Goal: Browse casually

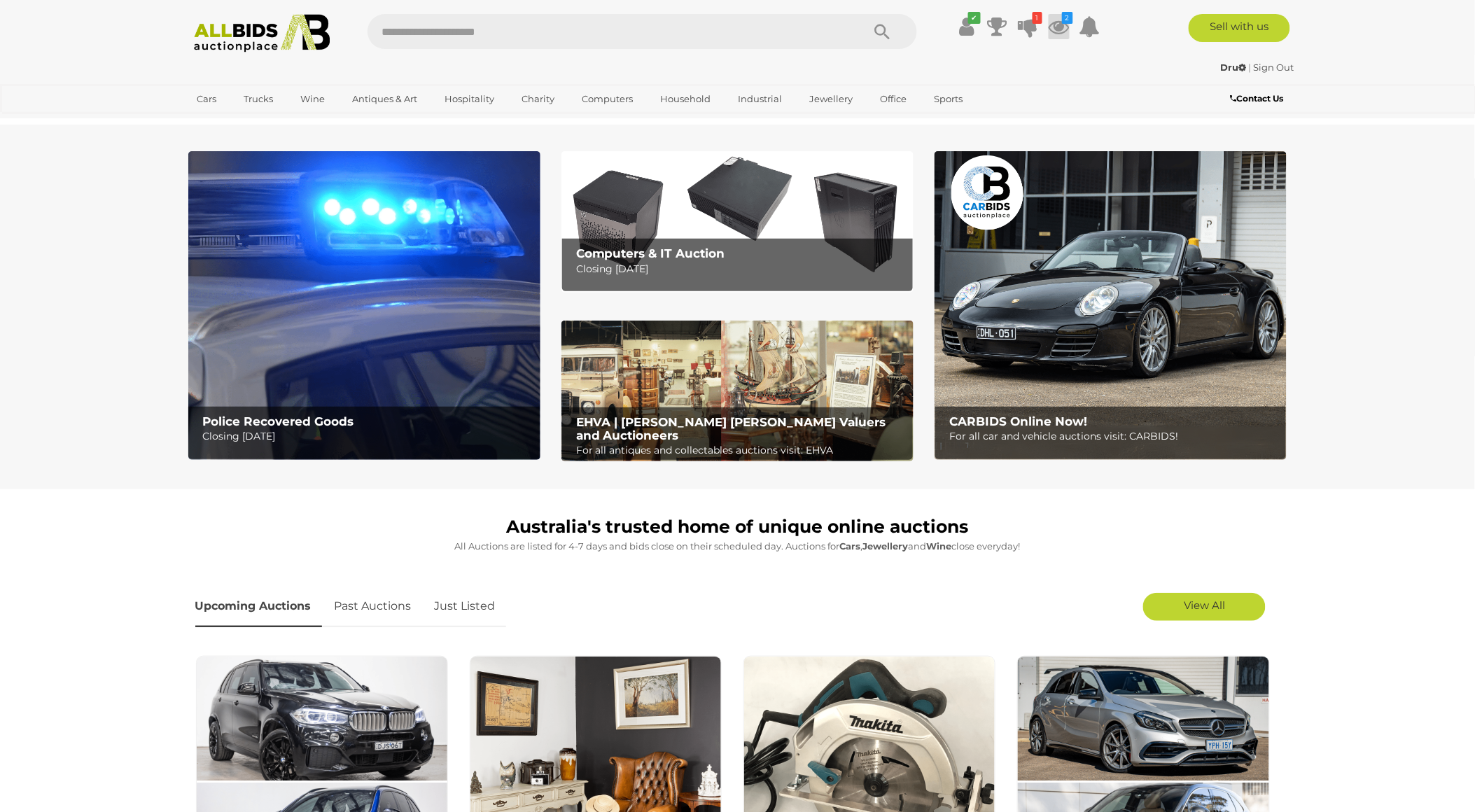
click at [1065, 22] on icon "2" at bounding box center [1068, 18] width 12 height 12
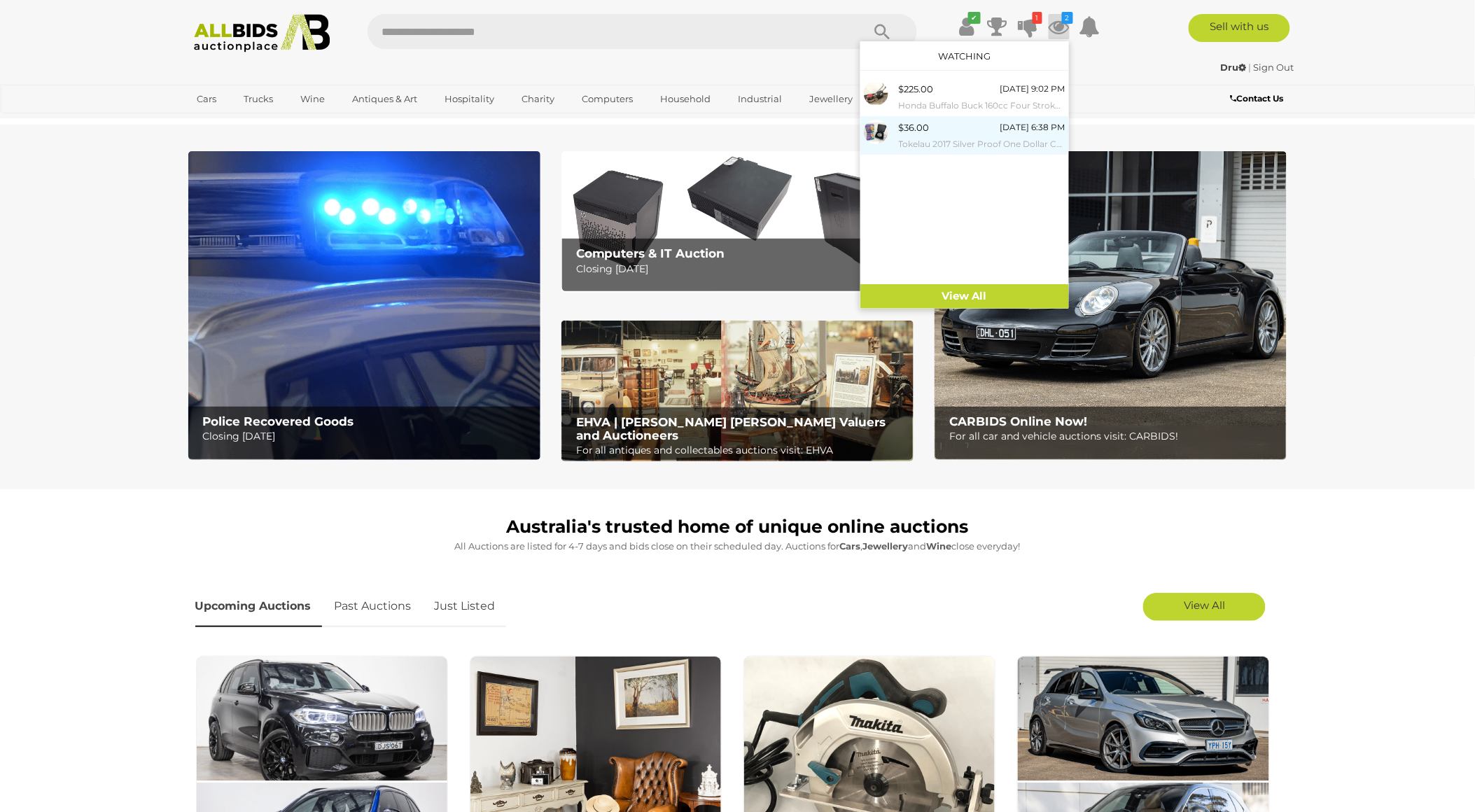
click at [955, 136] on small "Tokelau 2017 Silver Proof One Dollar Coin, [PERSON_NAME] Princess of Wales [DAT…" at bounding box center [981, 143] width 166 height 15
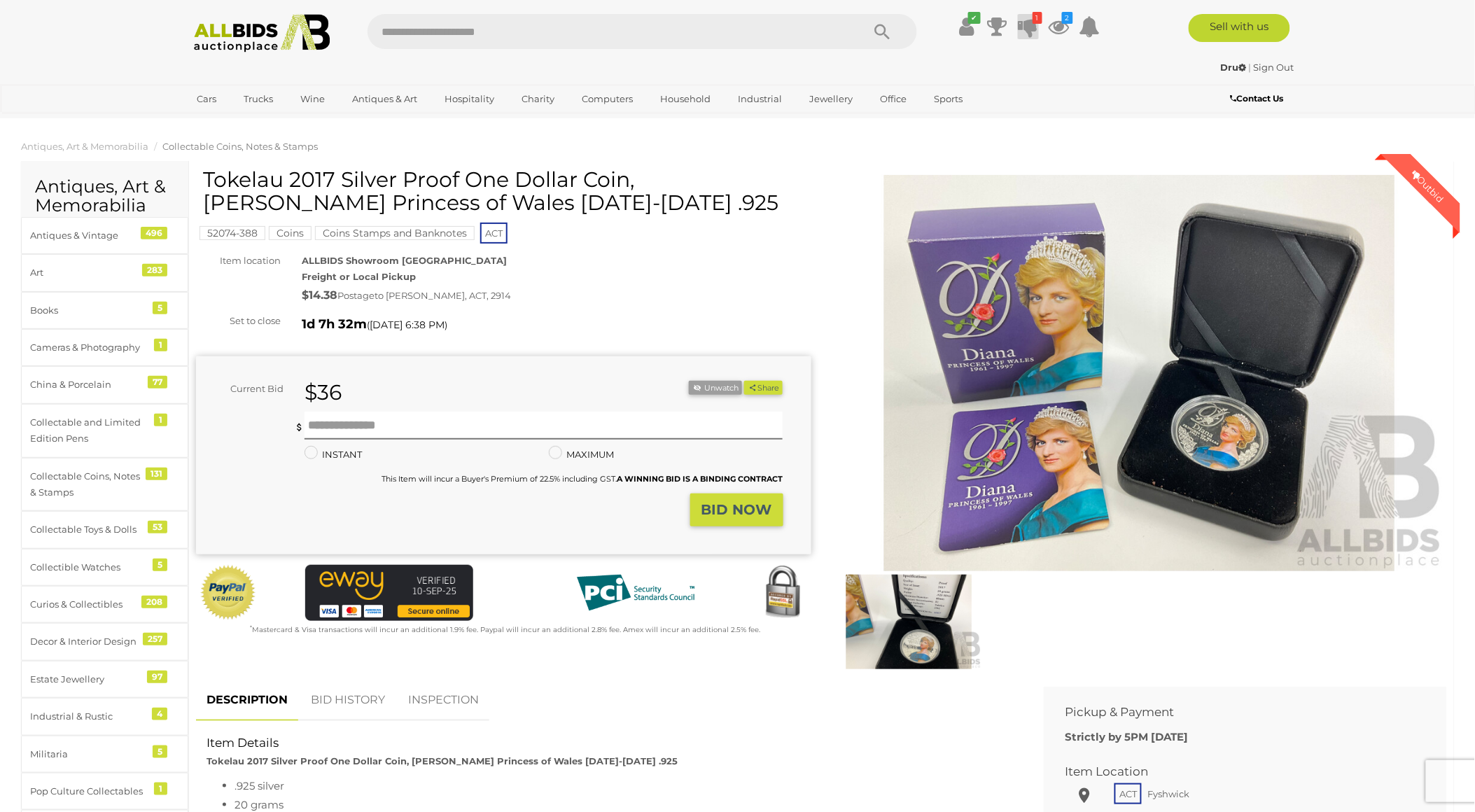
click at [1025, 27] on icon at bounding box center [1028, 26] width 19 height 25
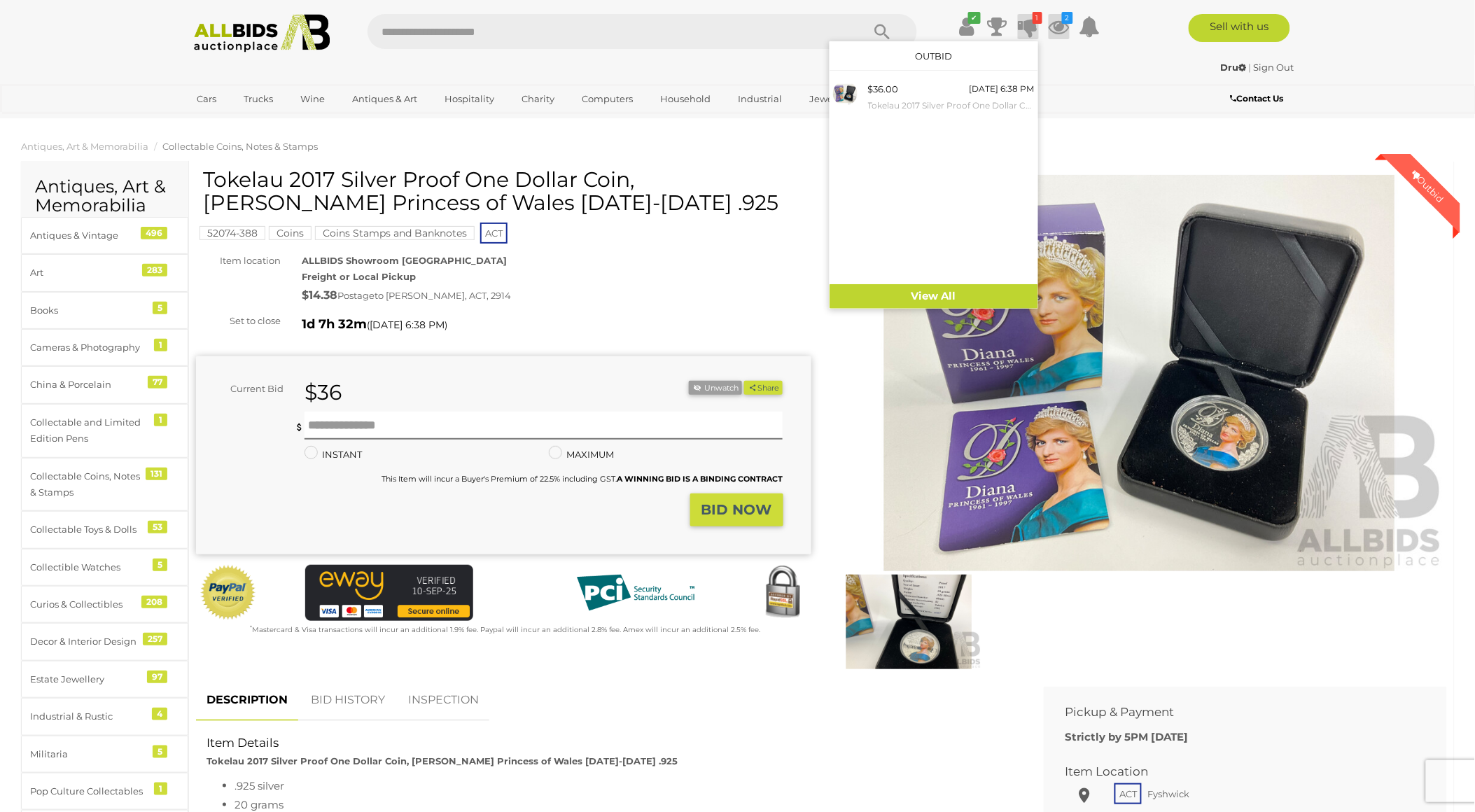
click at [1059, 30] on icon at bounding box center [1059, 26] width 21 height 25
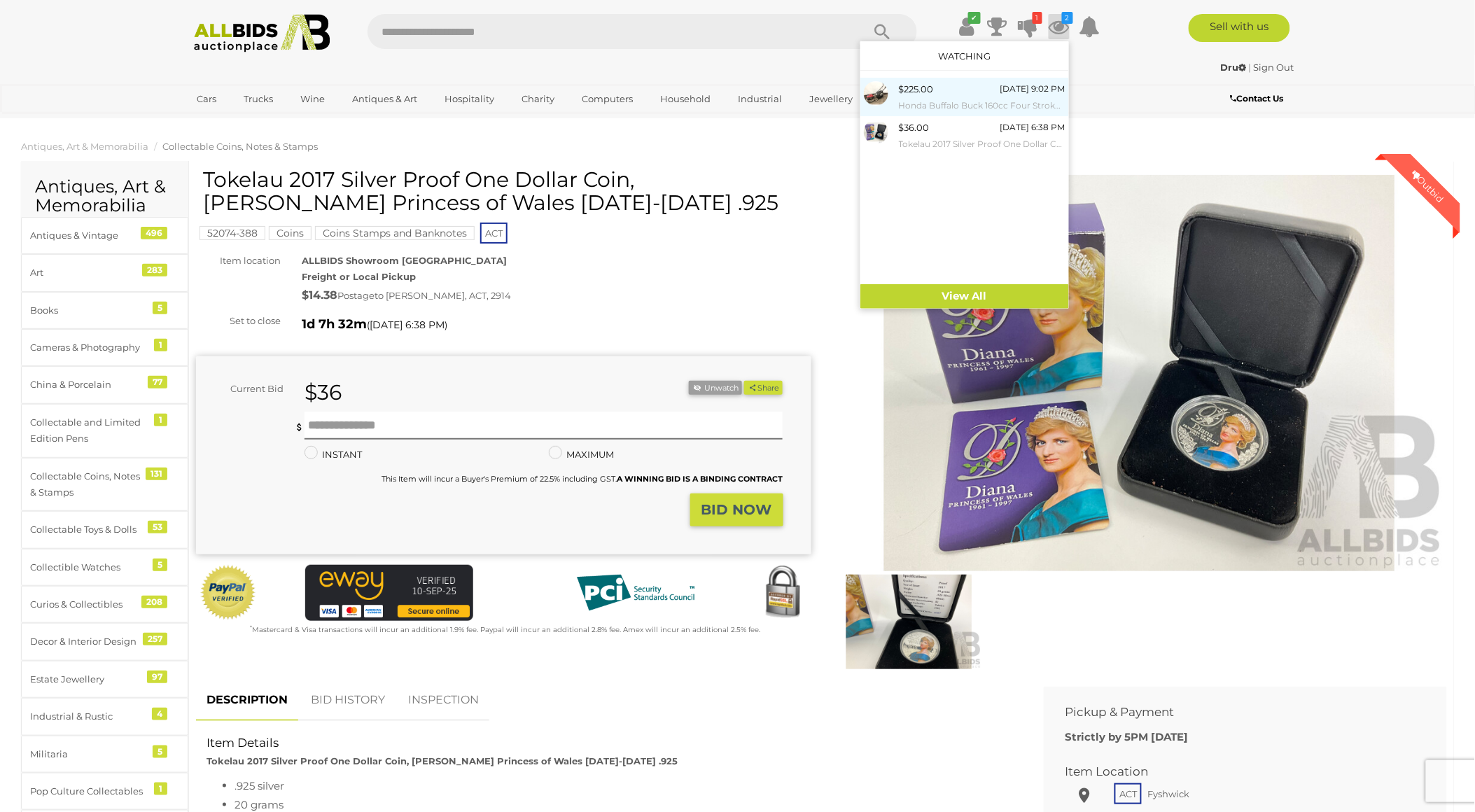
click at [969, 91] on div "$225.00 Today 9:02 PM Honda Buffalo Buck 160cc Four Stroke Lawn Mower" at bounding box center [981, 97] width 166 height 32
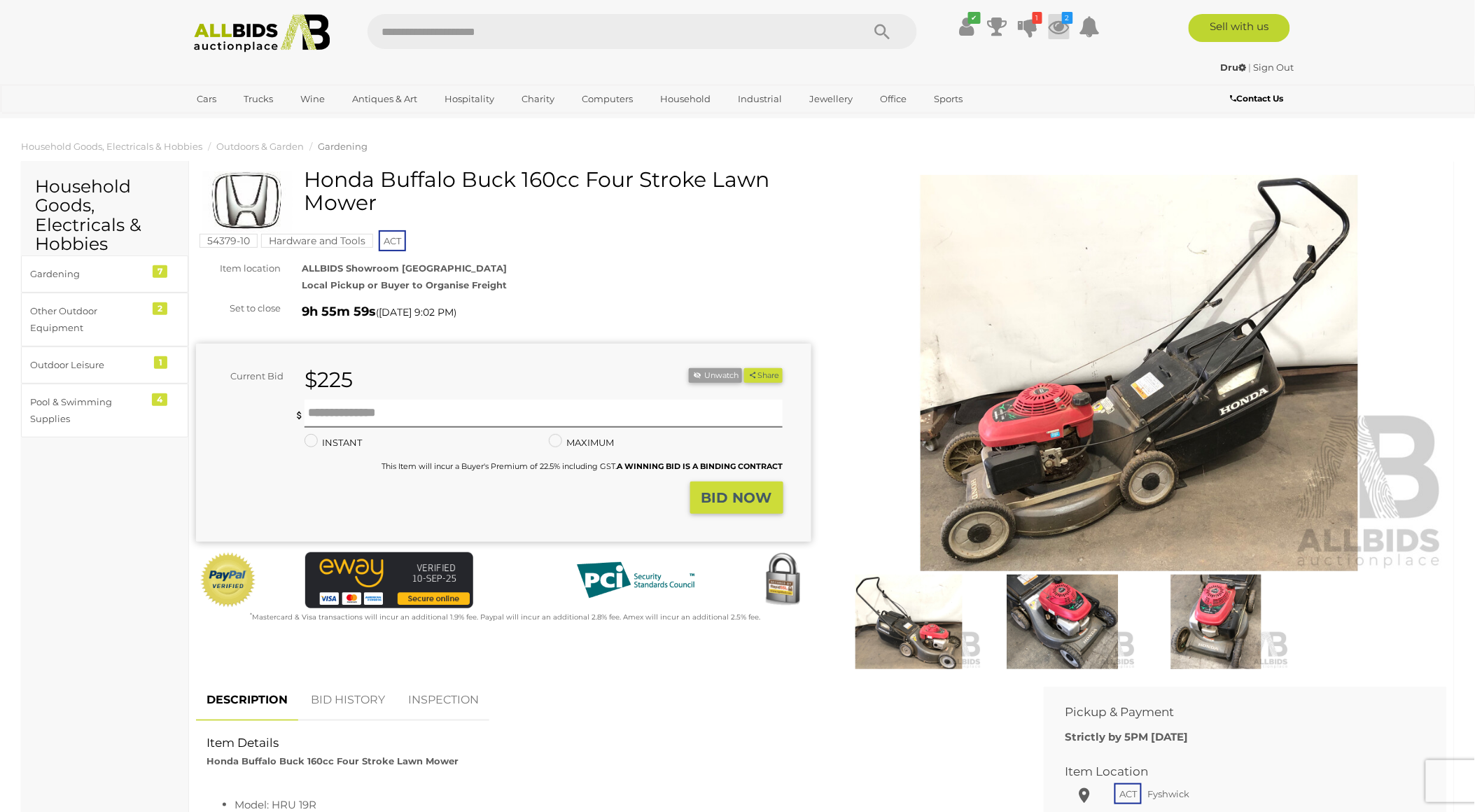
click at [1068, 24] on icon at bounding box center [1059, 26] width 21 height 25
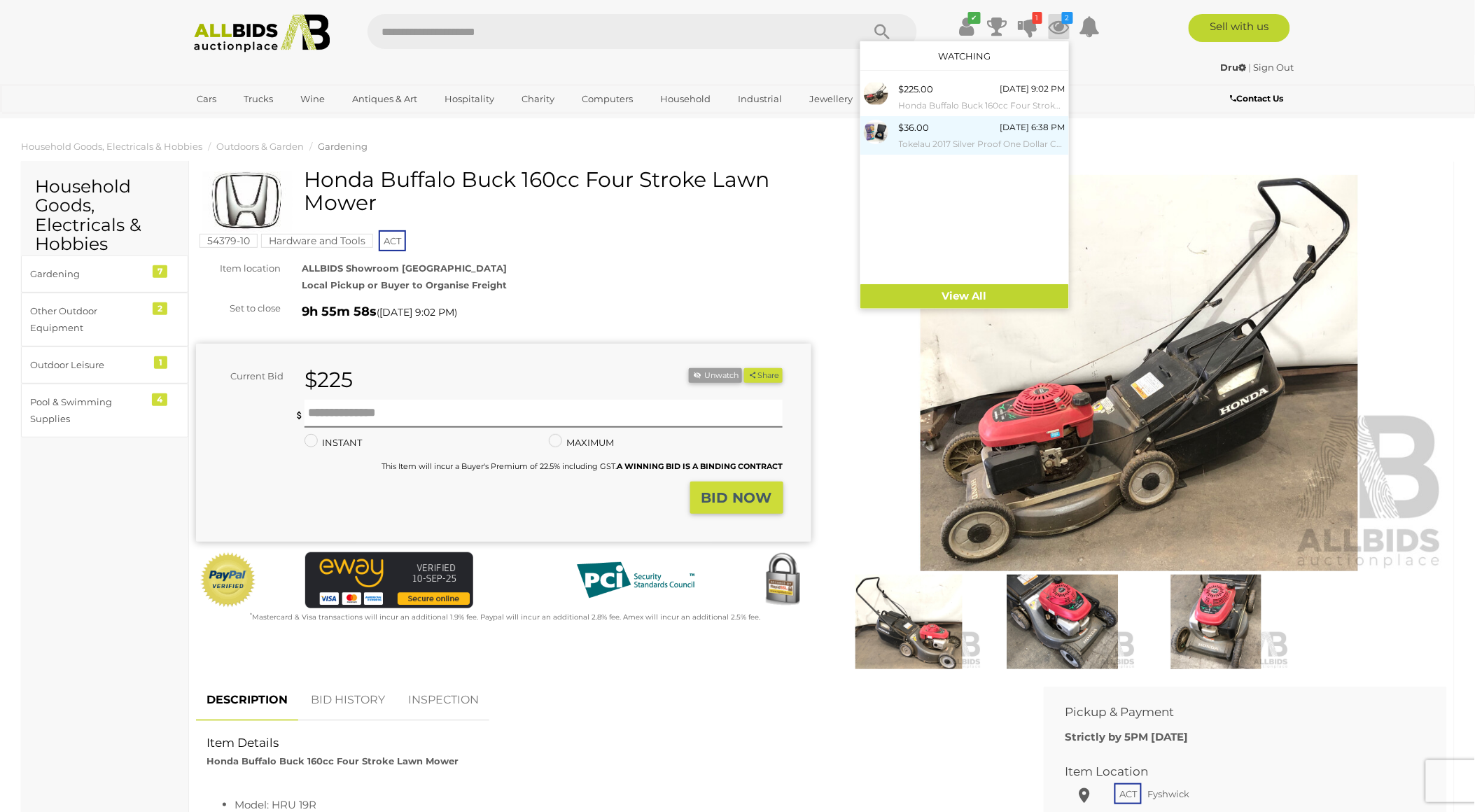
click at [963, 123] on div "$36.00 Tomorrow 6:38 PM Tokelau 2017 Silver Proof One Dollar Coin, Diana Prince…" at bounding box center [981, 135] width 166 height 32
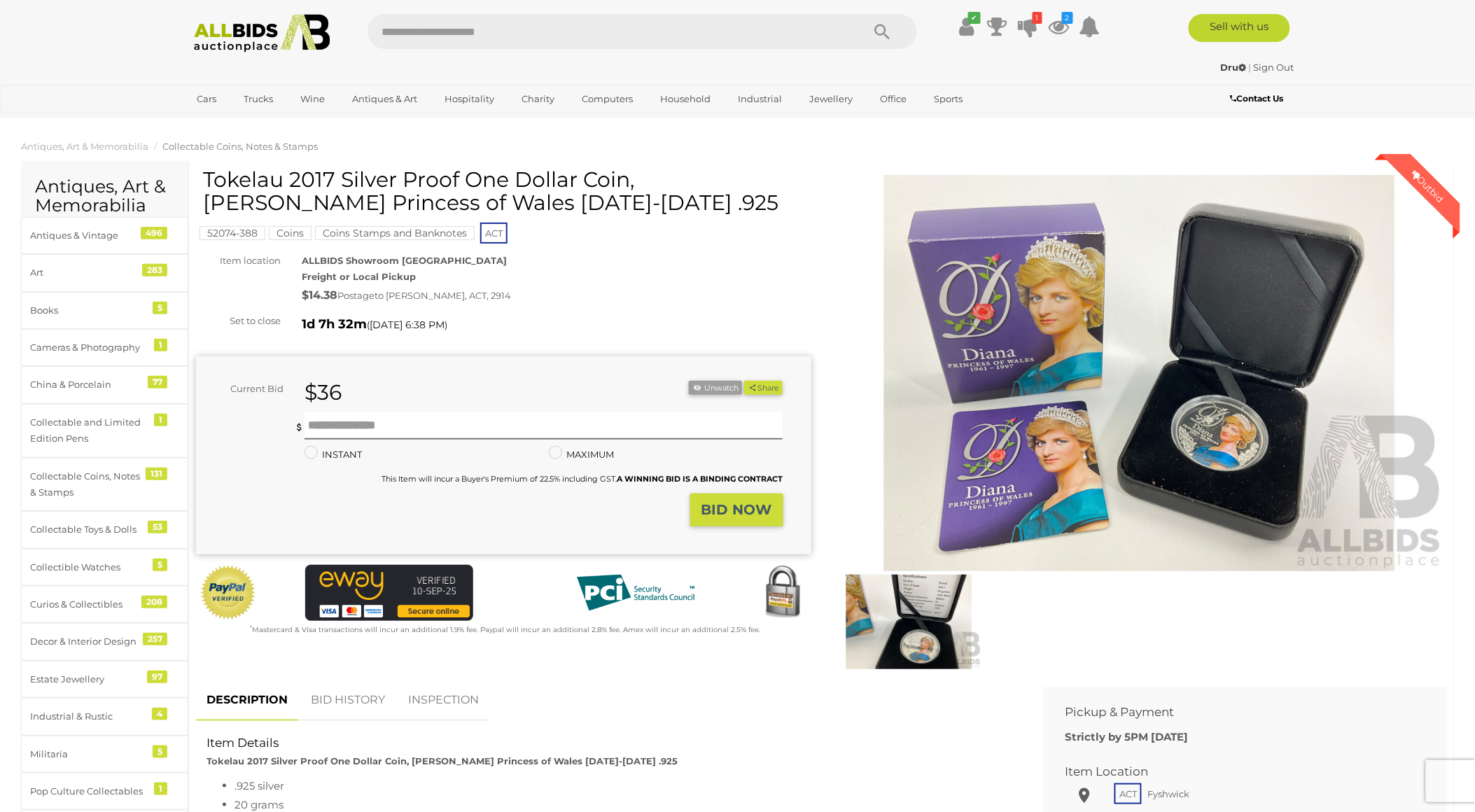
click at [292, 230] on mark "Coins" at bounding box center [290, 233] width 43 height 14
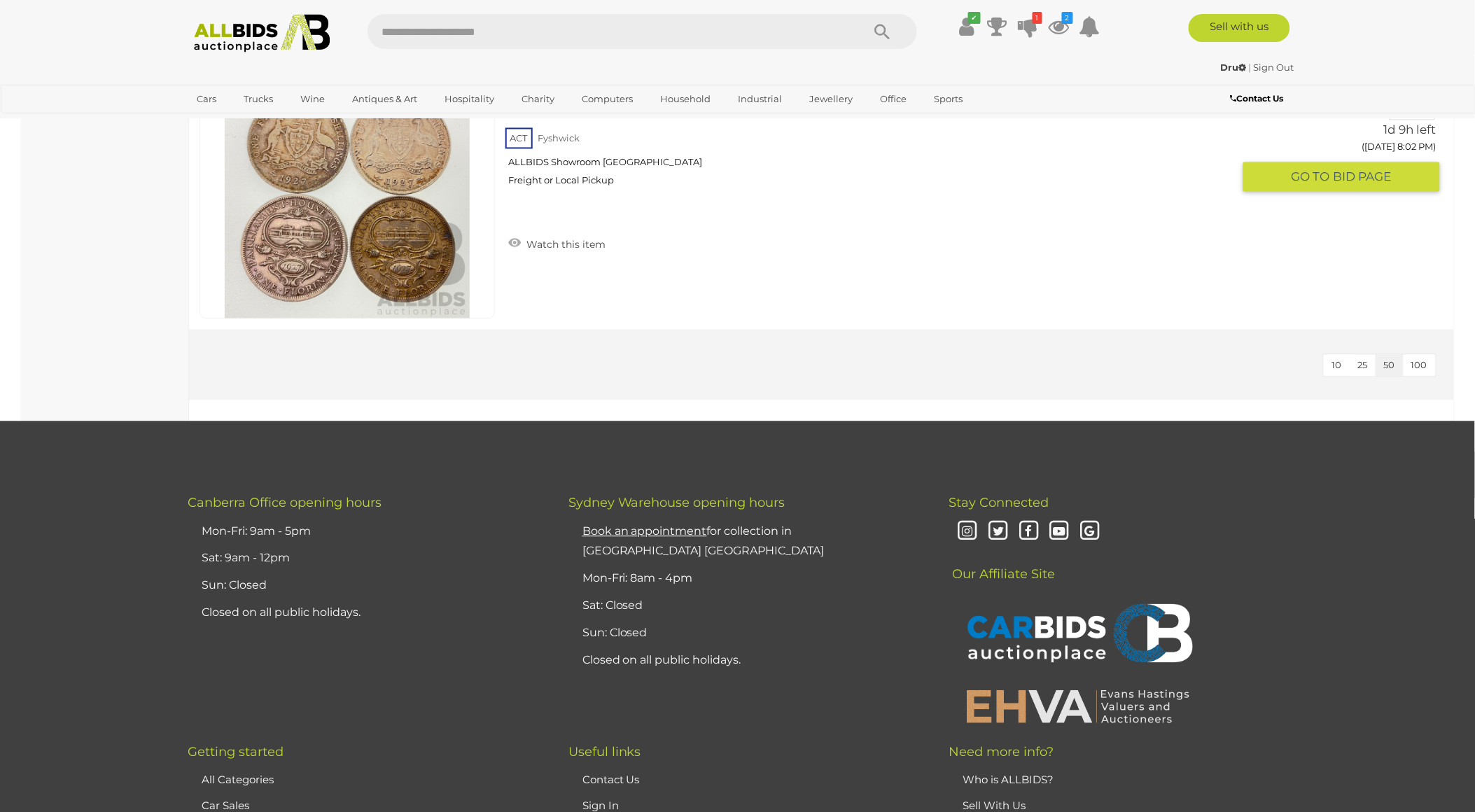
scroll to position [6611, 0]
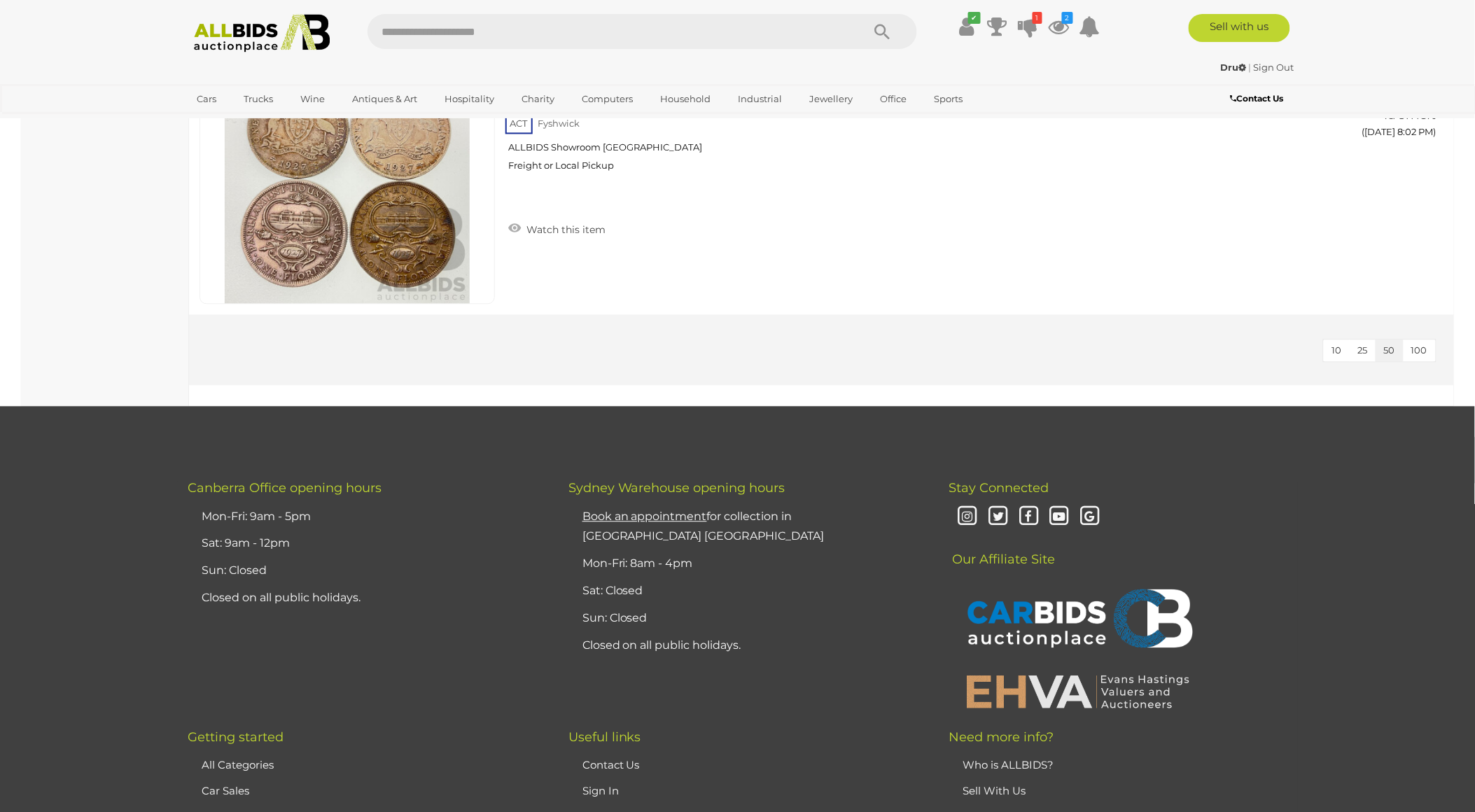
click at [247, 39] on img at bounding box center [262, 32] width 152 height 38
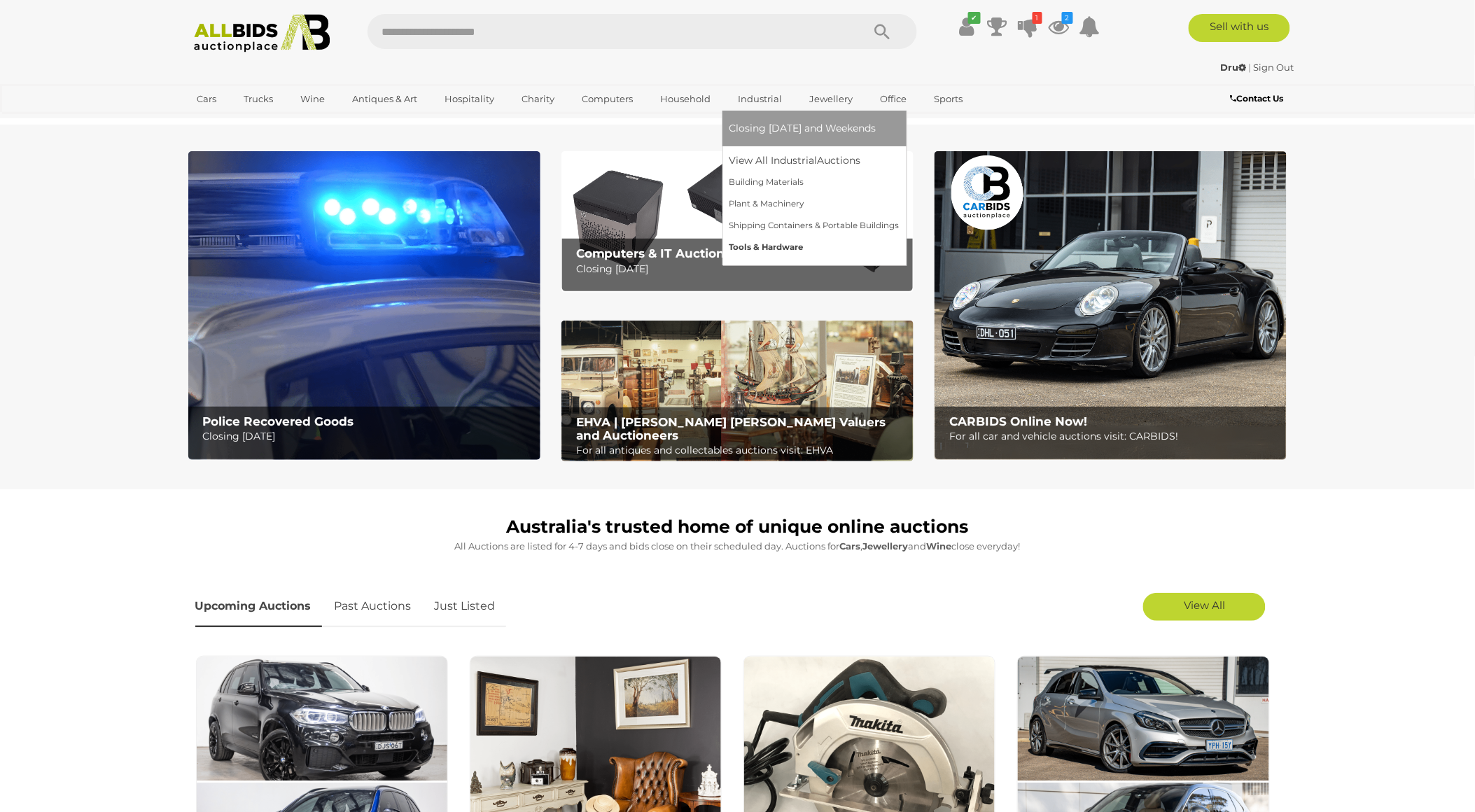
click at [794, 243] on link "Tools & Hardware" at bounding box center [814, 247] width 170 height 22
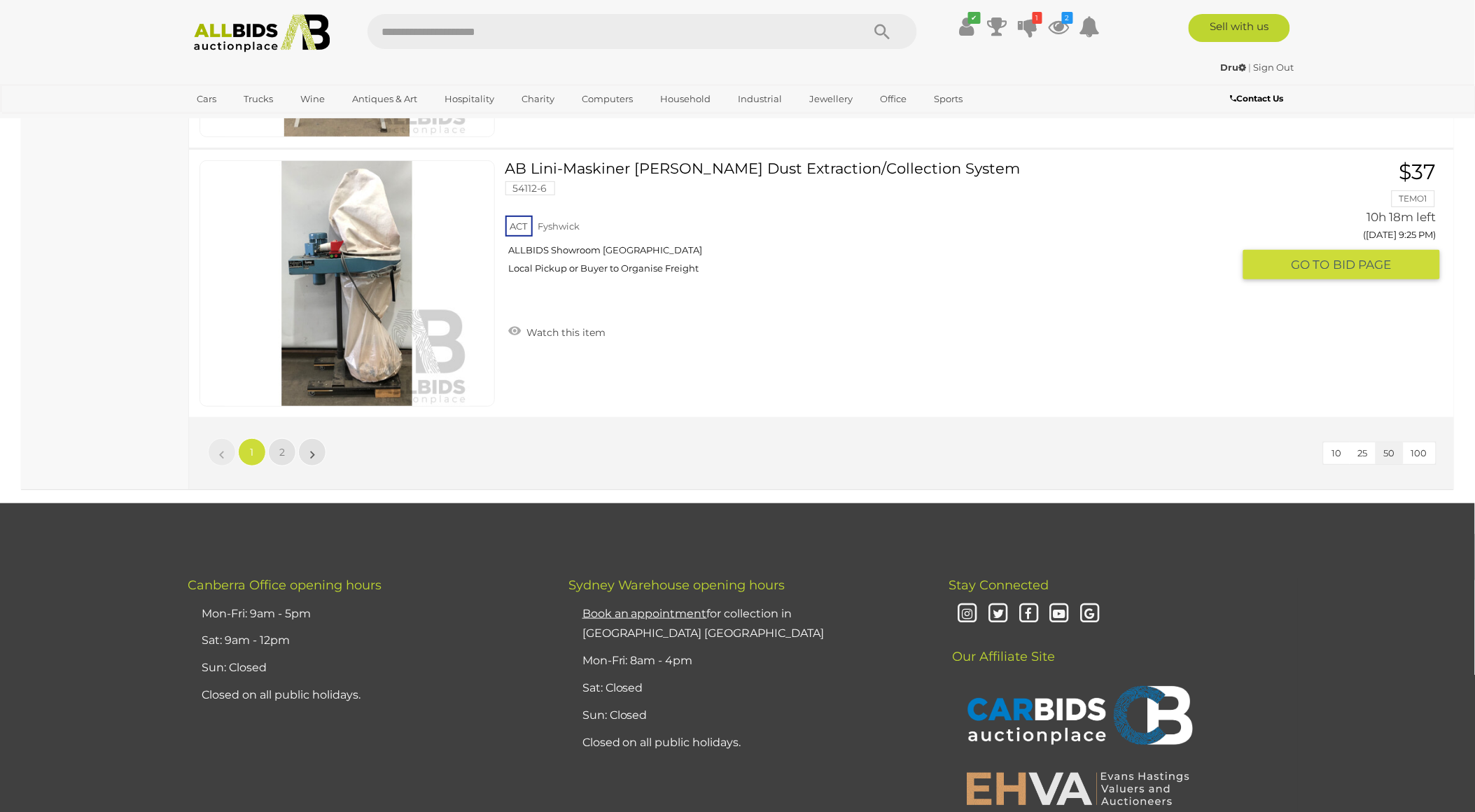
scroll to position [13377, 0]
click at [284, 445] on span "2" at bounding box center [282, 451] width 6 height 12
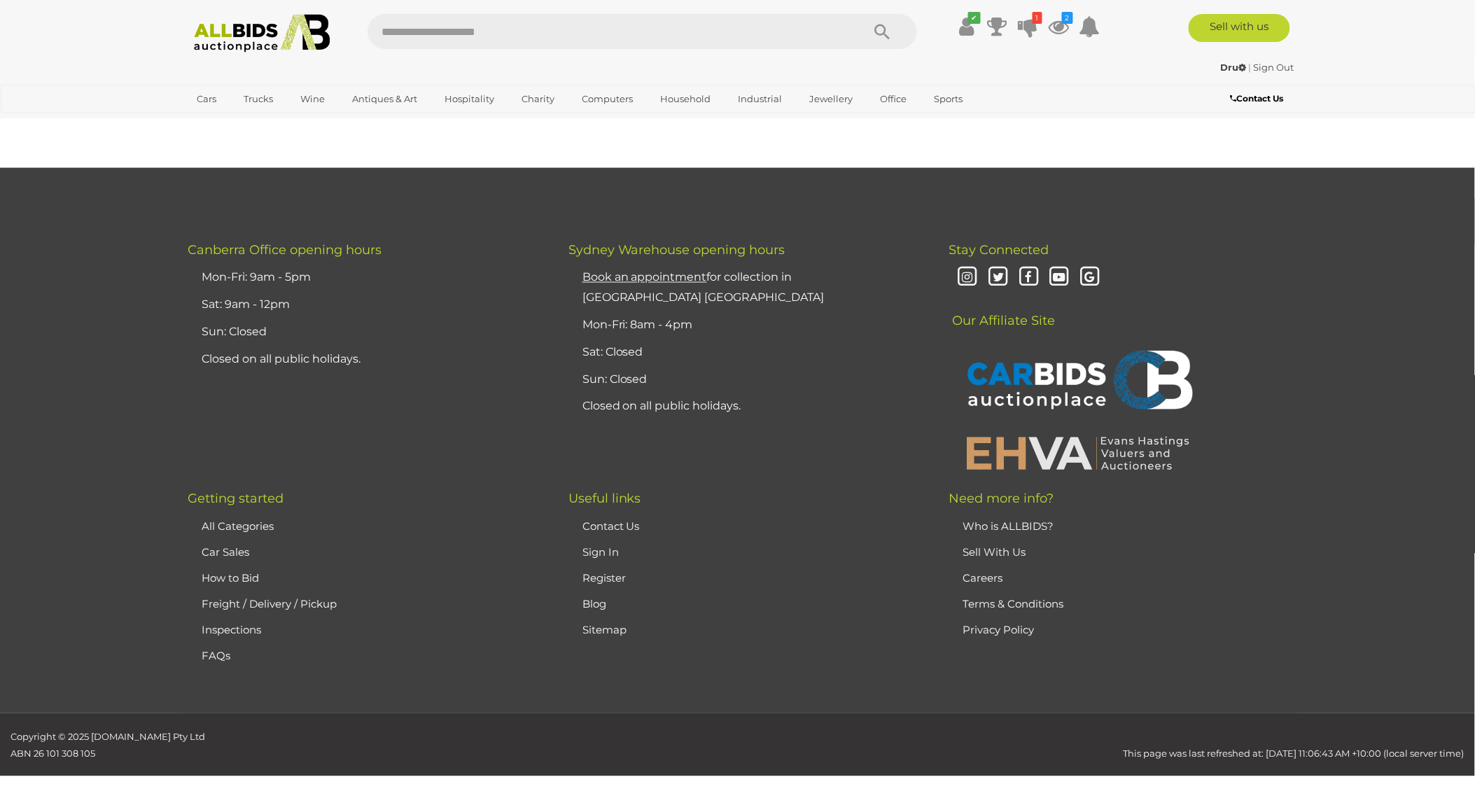
scroll to position [179, 0]
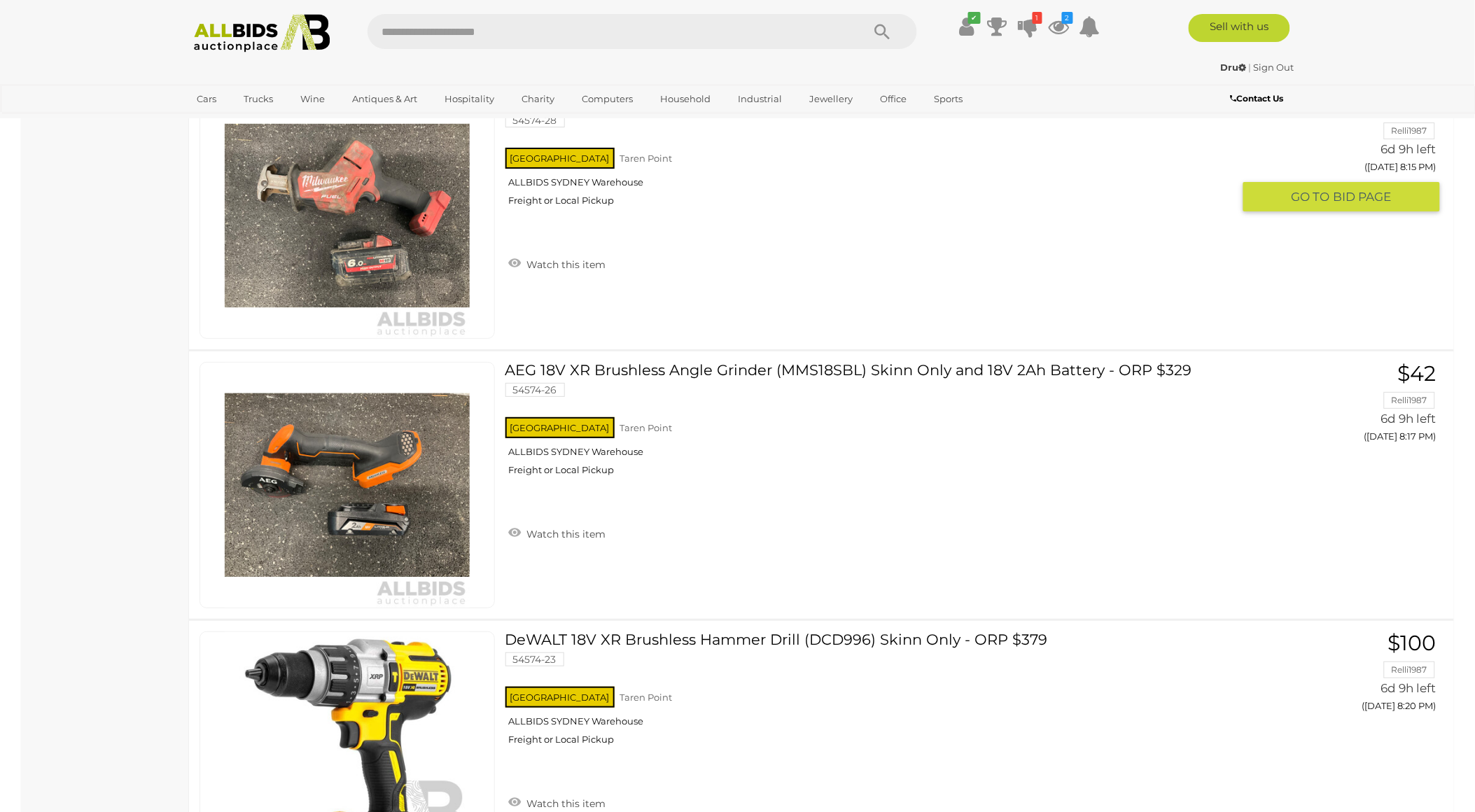
scroll to position [7412, 0]
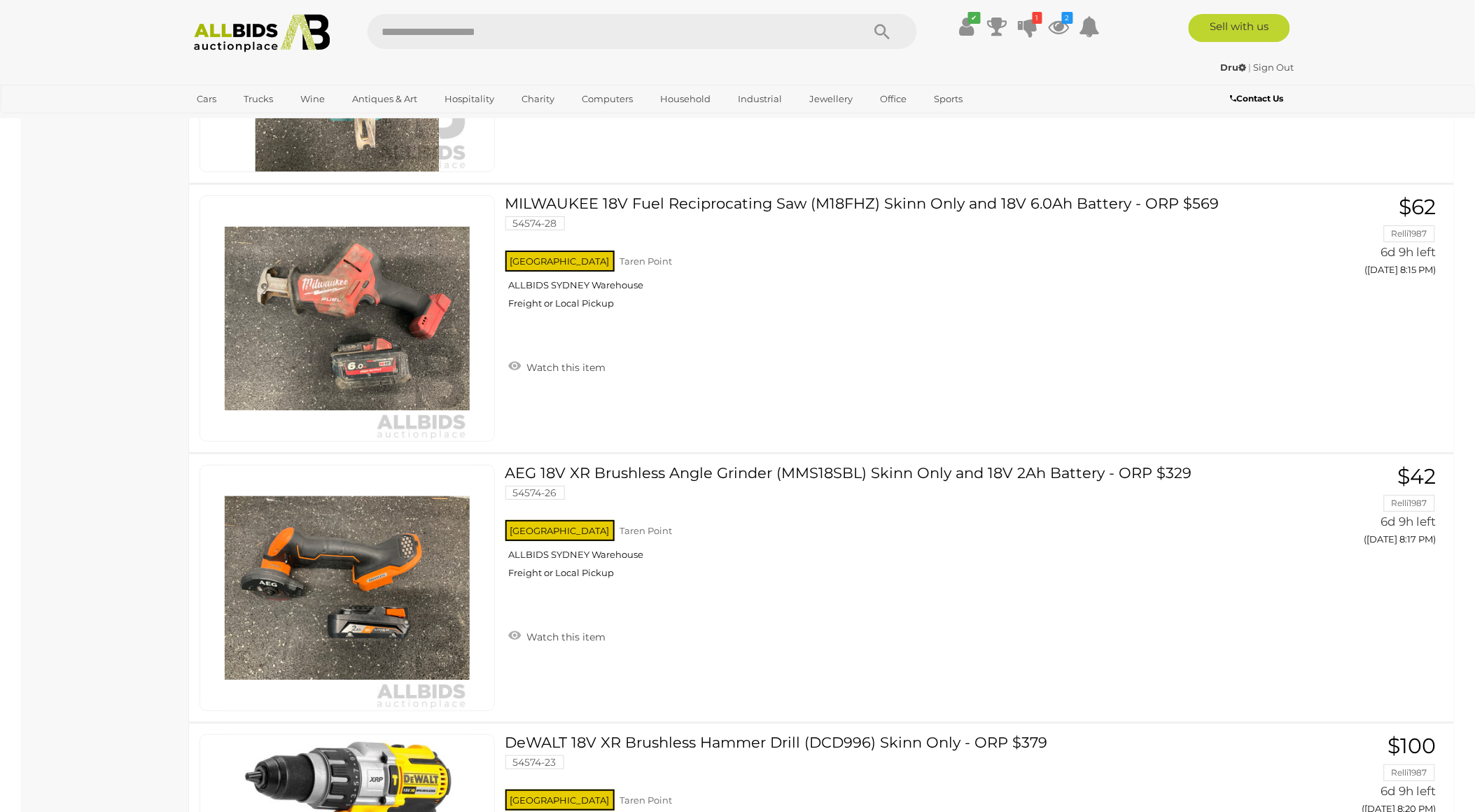
click at [236, 32] on img at bounding box center [262, 32] width 152 height 38
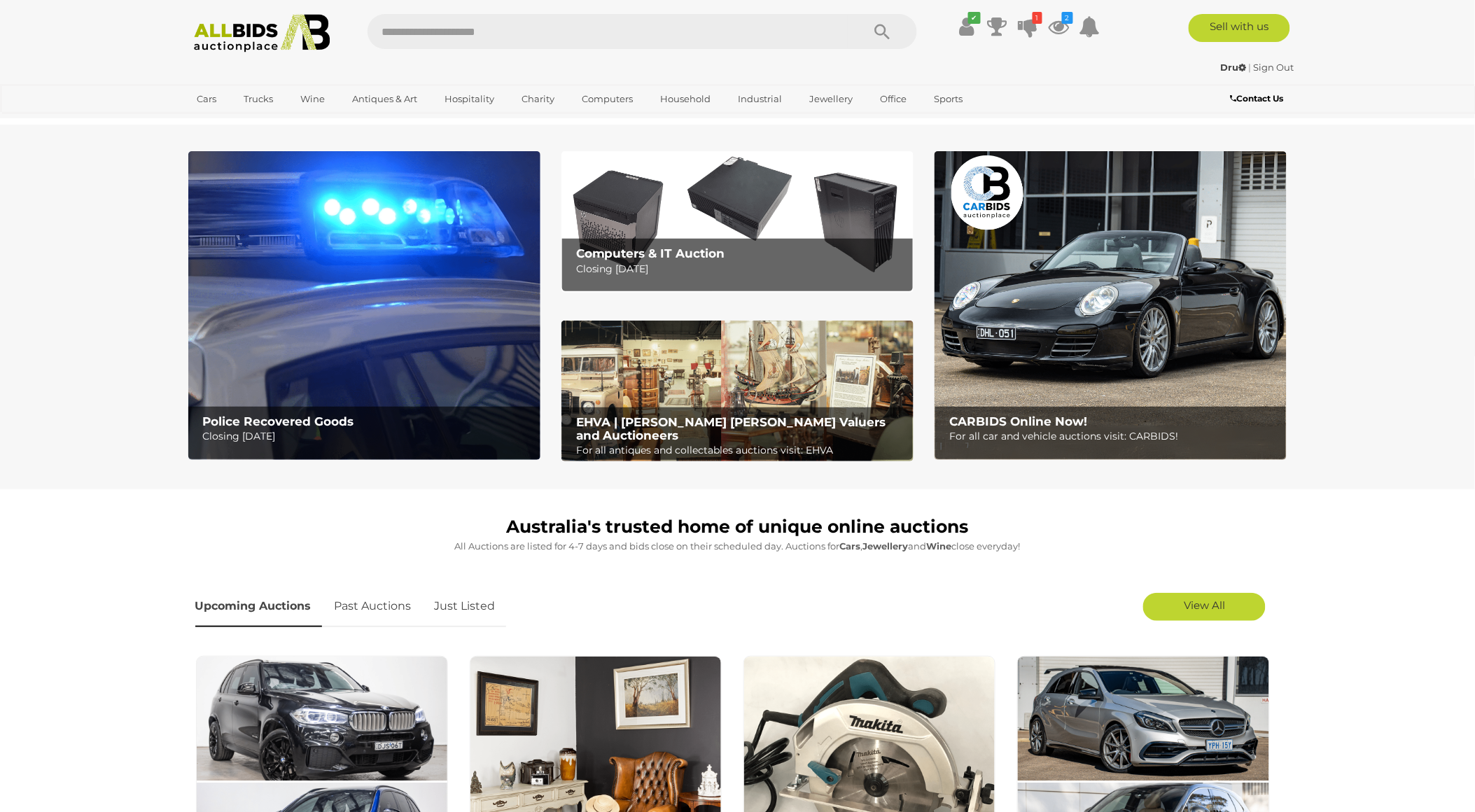
drag, startPoint x: 0, startPoint y: 0, endPoint x: 504, endPoint y: 35, distance: 505.2
click at [504, 35] on input "text" at bounding box center [607, 31] width 480 height 35
type input "******"
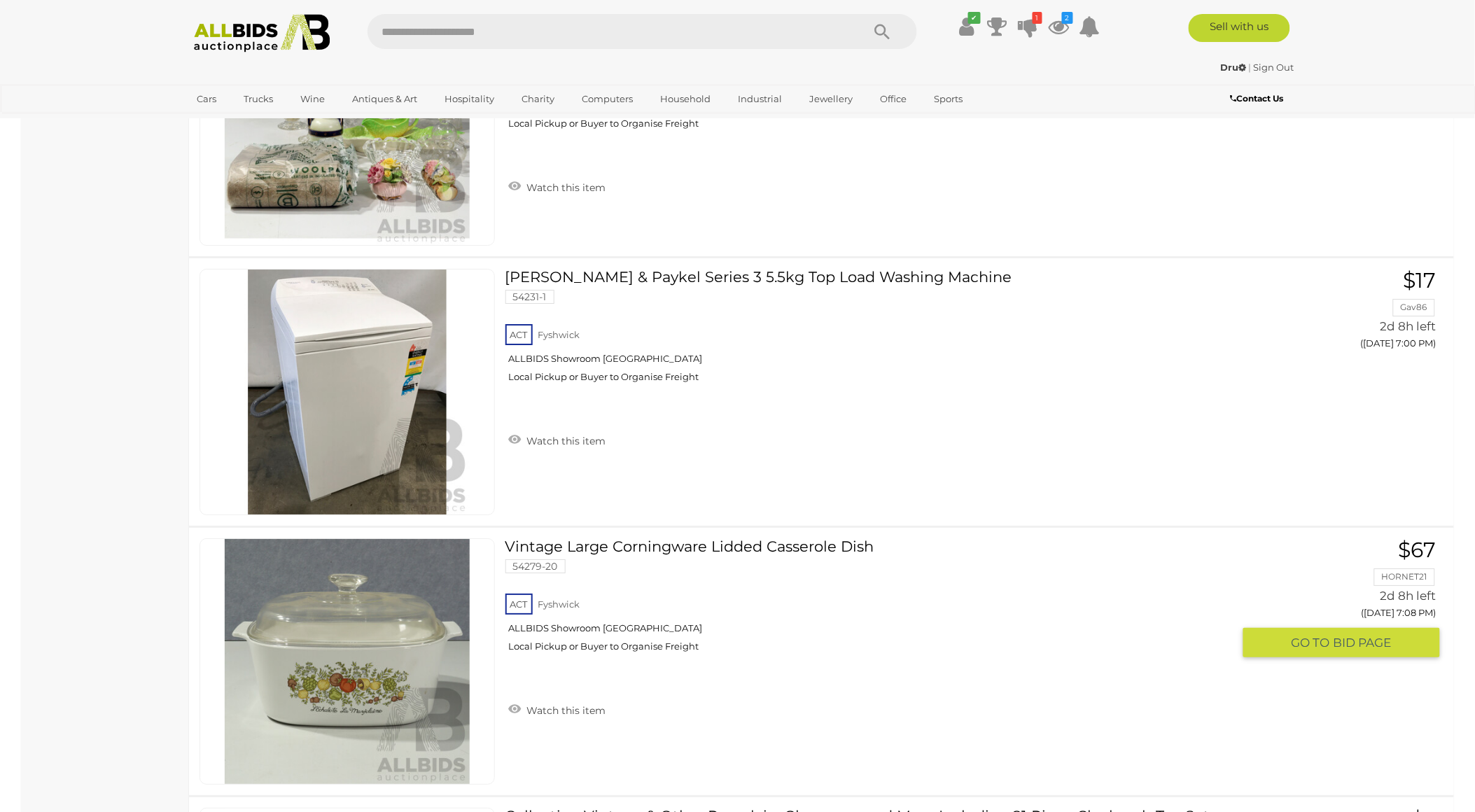
scroll to position [5678, 0]
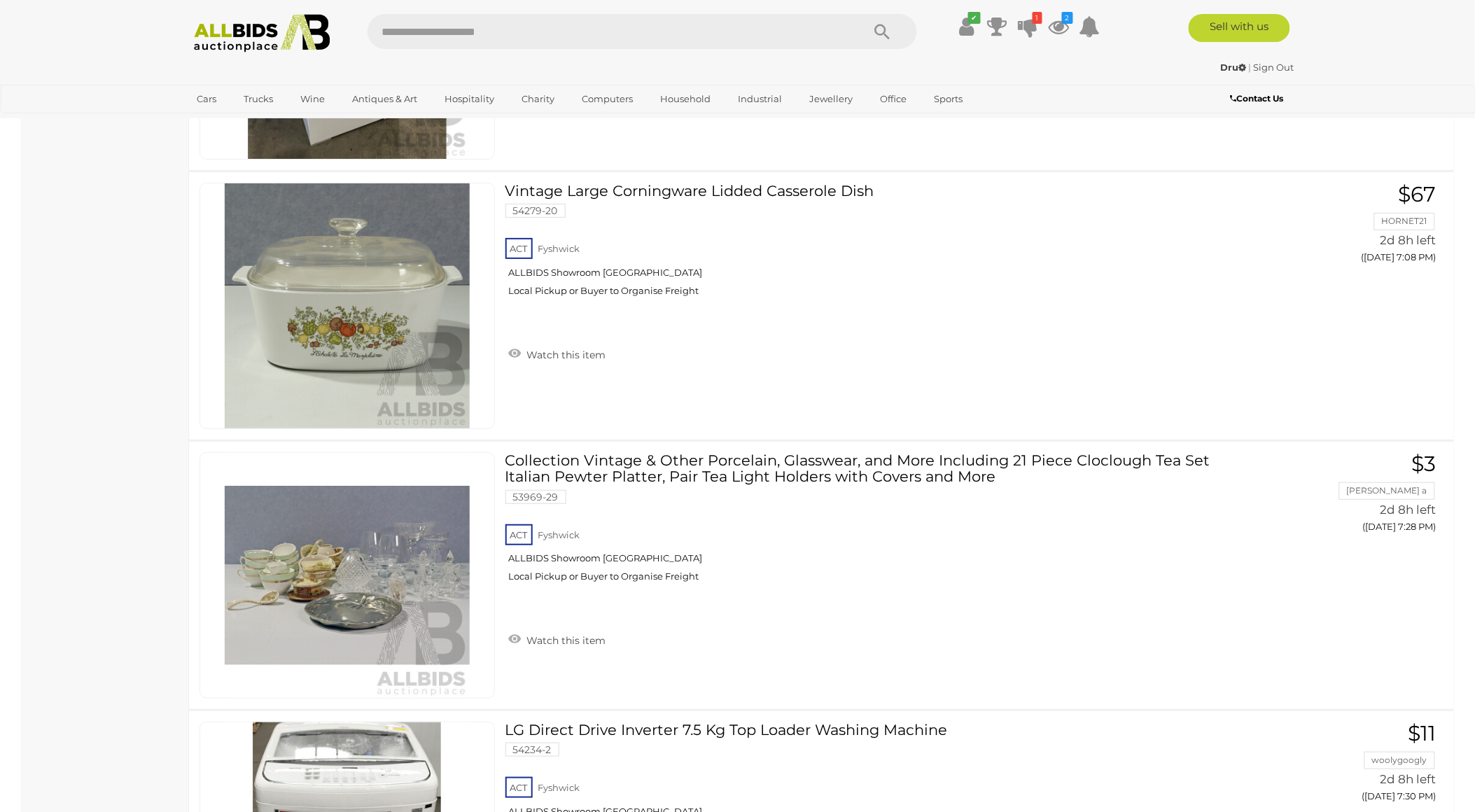
drag, startPoint x: 272, startPoint y: 37, endPoint x: 269, endPoint y: 46, distance: 9.5
click at [270, 39] on img at bounding box center [262, 32] width 152 height 38
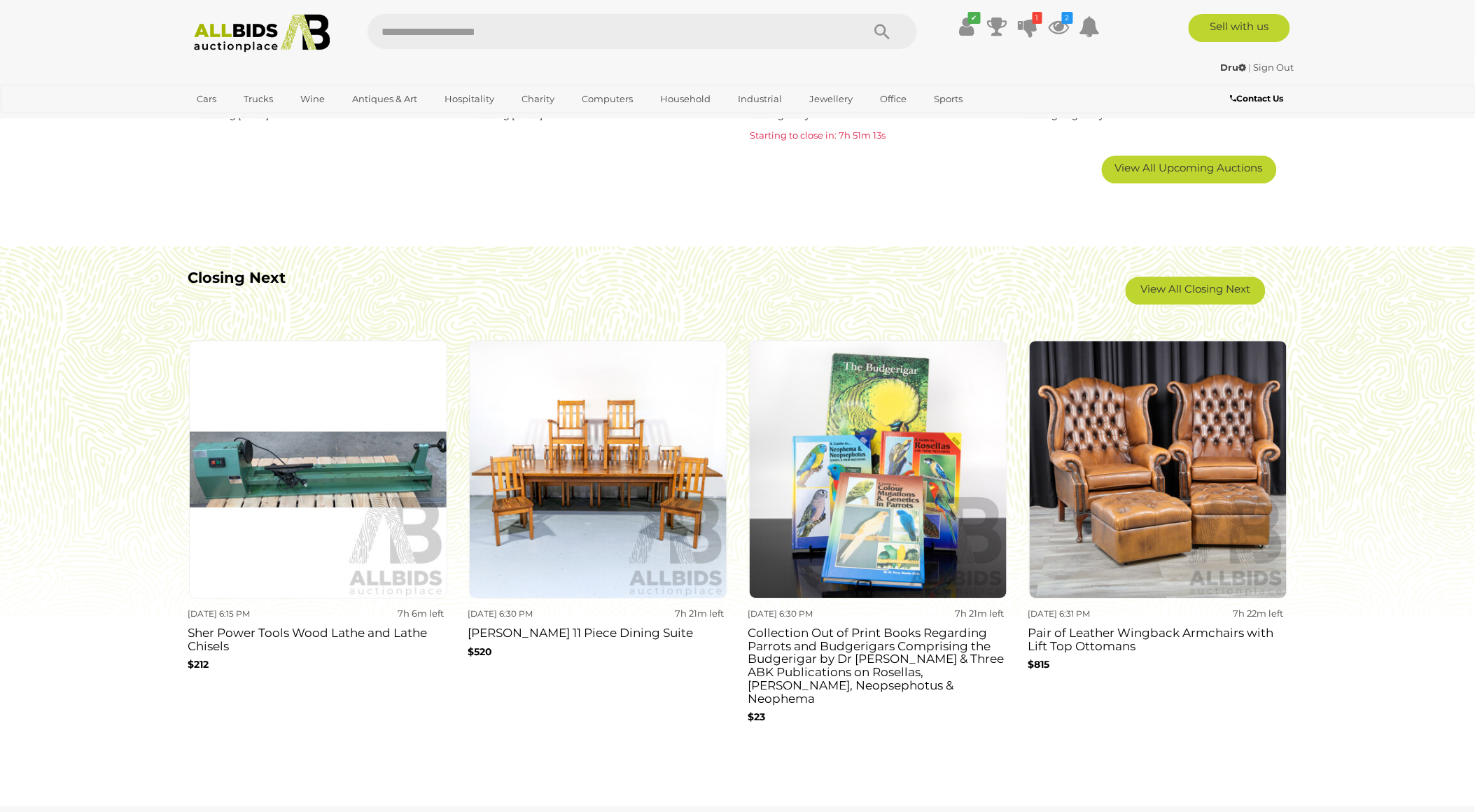
scroll to position [1166, 0]
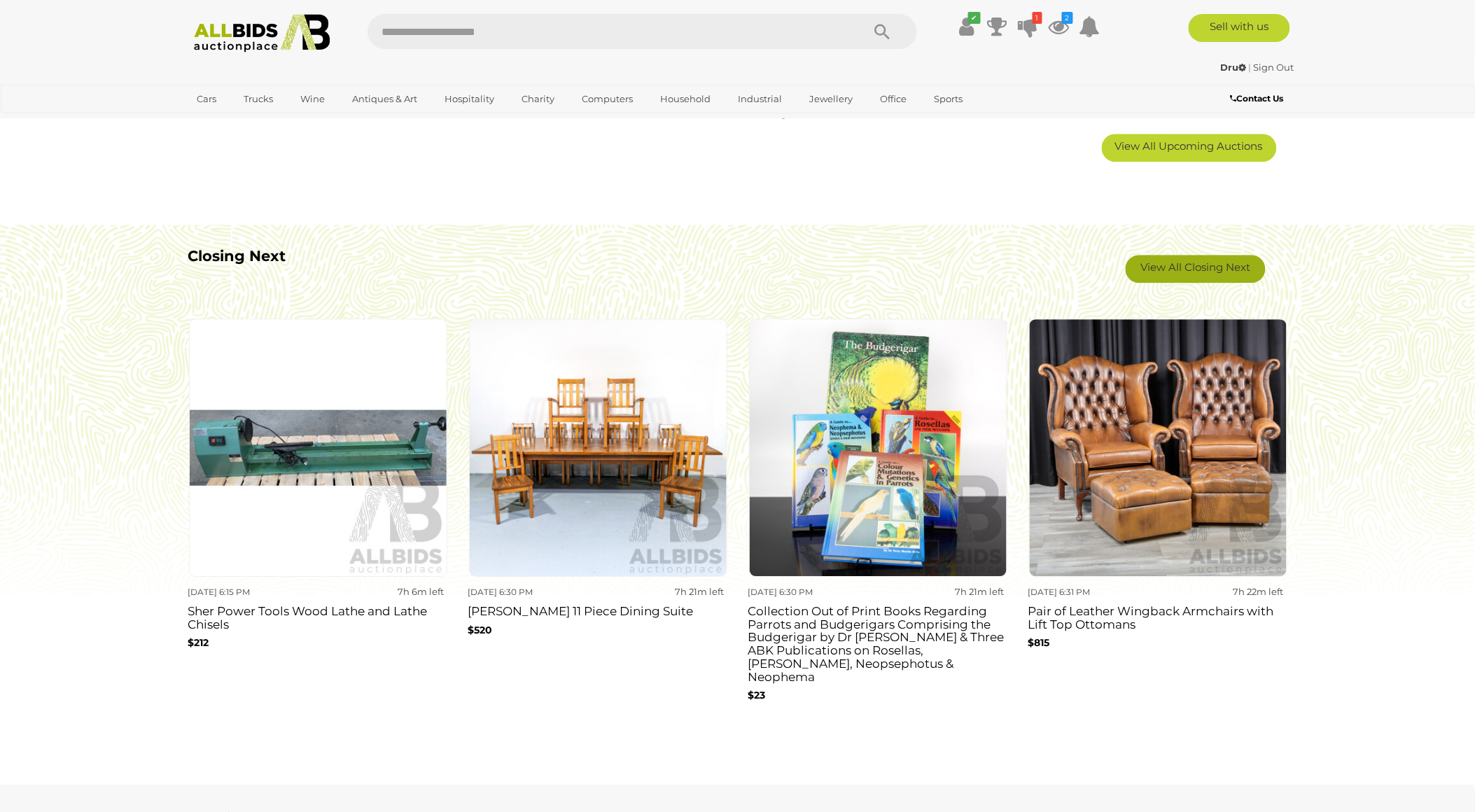
click at [1182, 274] on link "View All Closing Next" at bounding box center [1195, 269] width 140 height 28
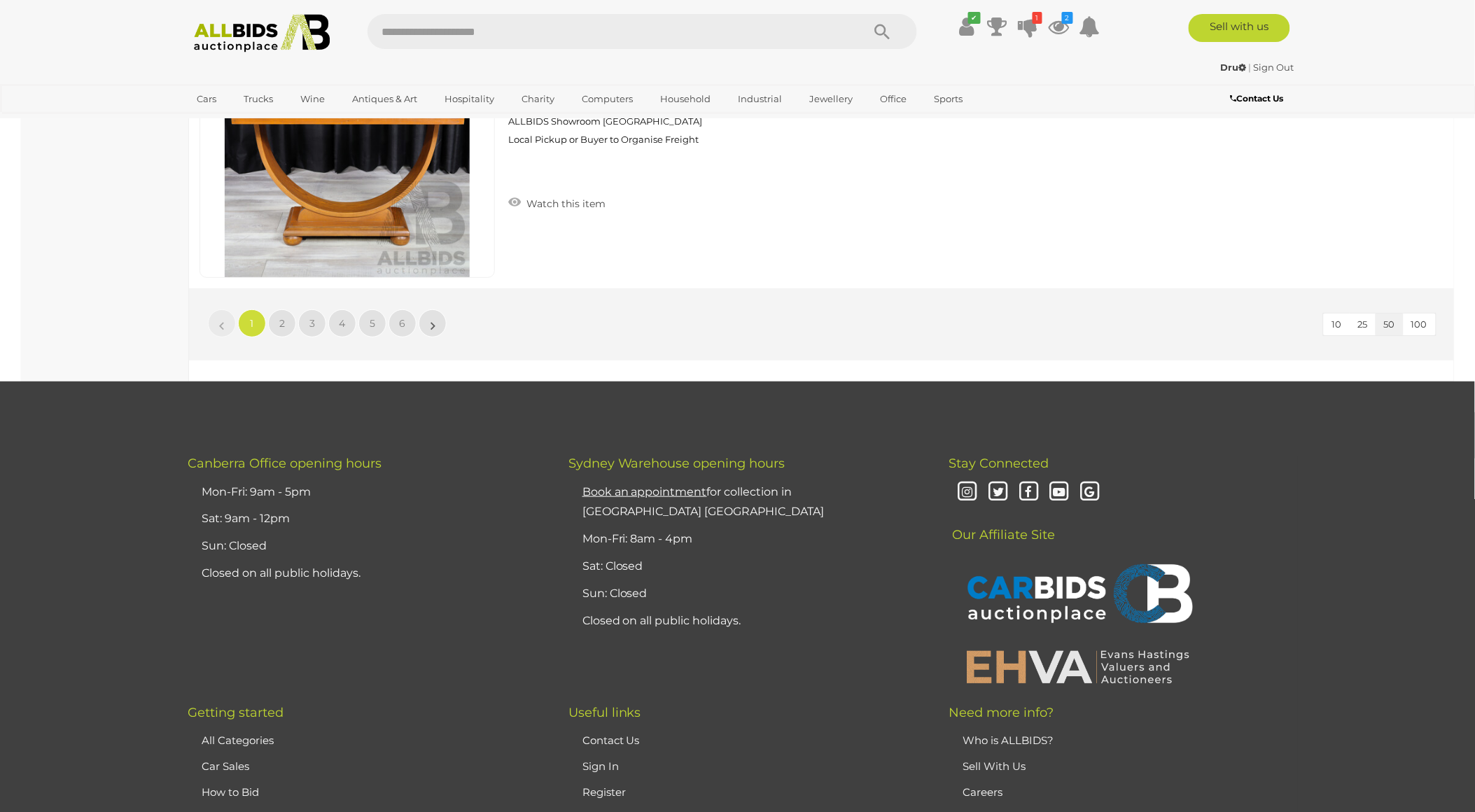
scroll to position [13377, 0]
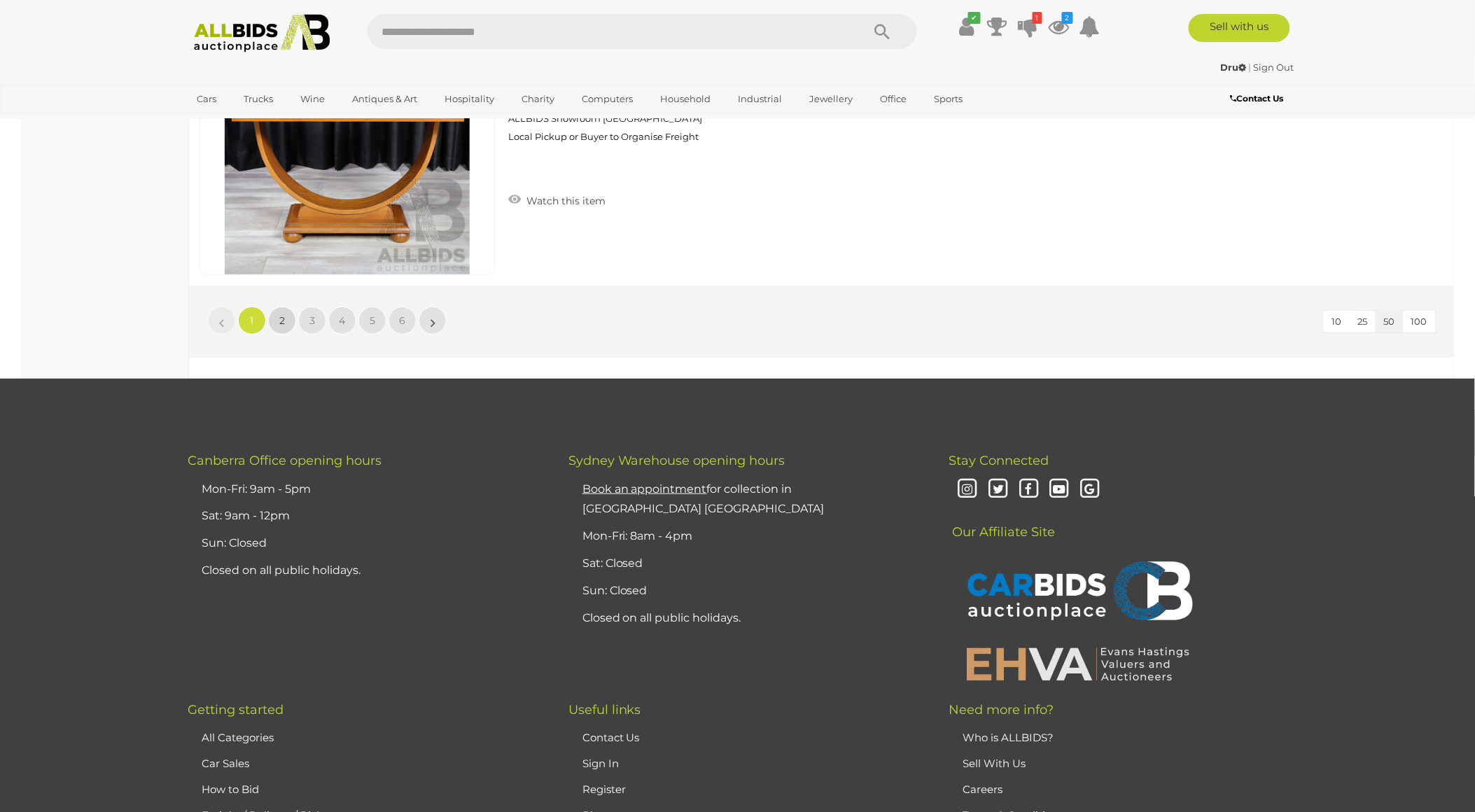
click at [277, 307] on link "2" at bounding box center [282, 321] width 28 height 28
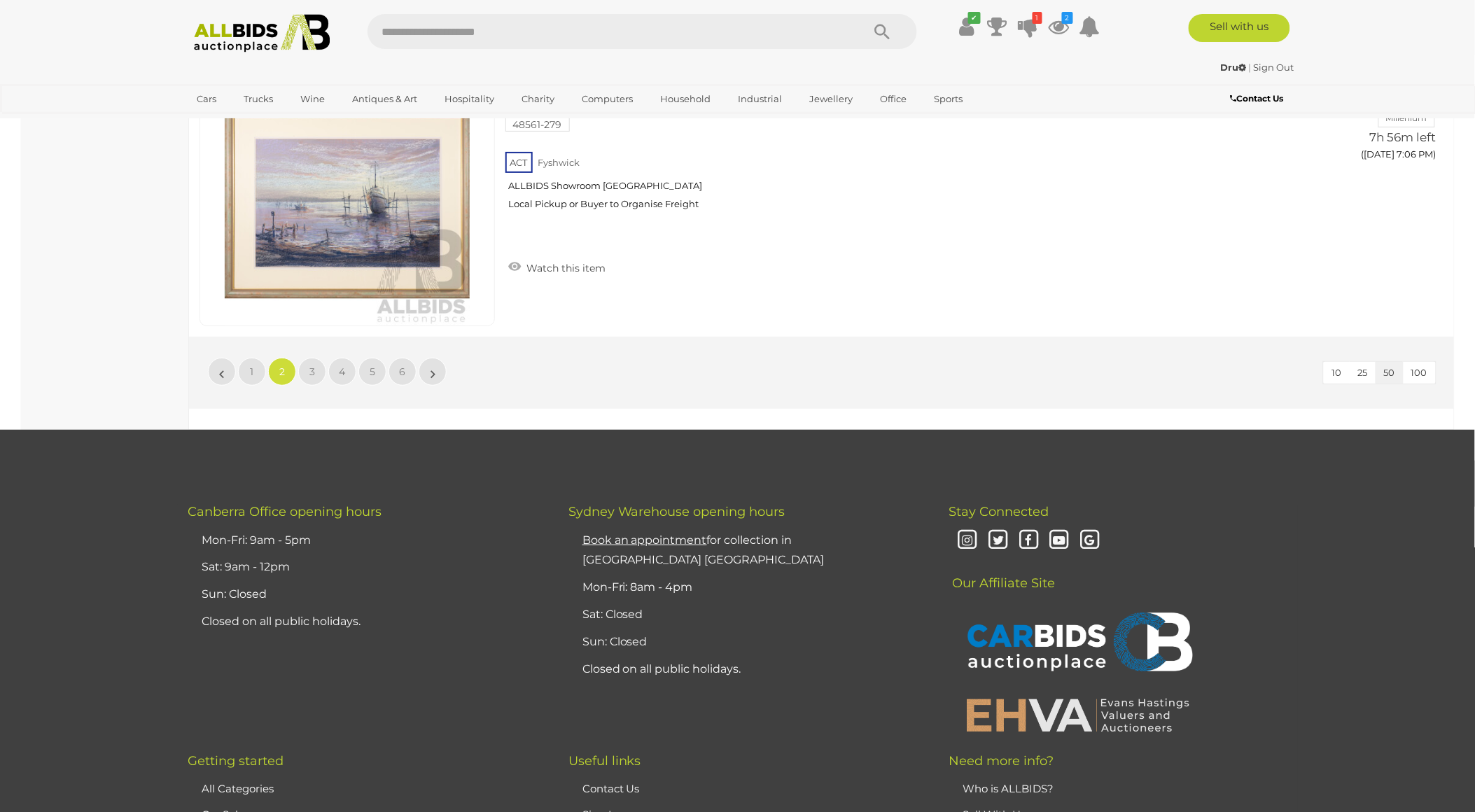
scroll to position [13347, 0]
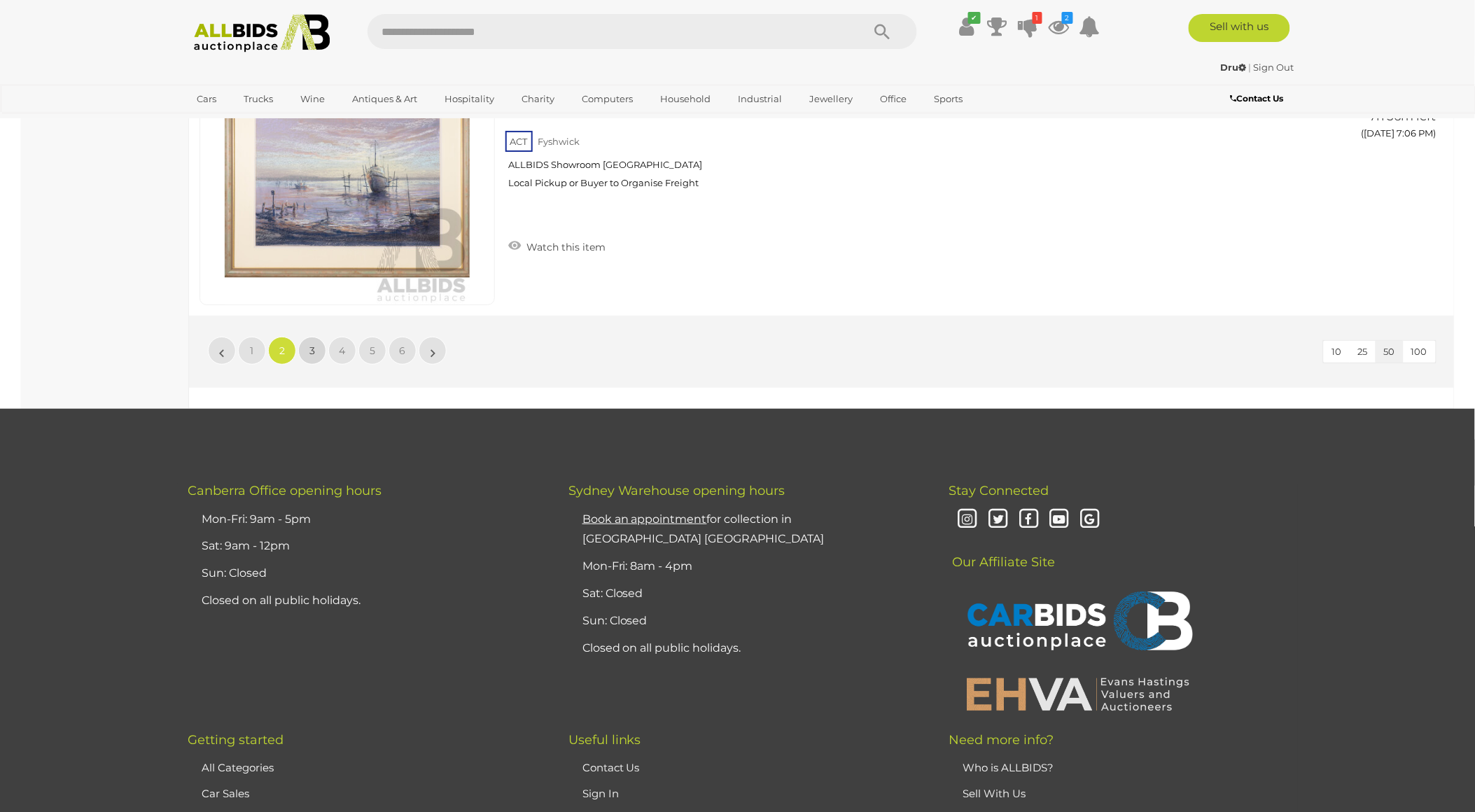
click at [313, 344] on span "3" at bounding box center [312, 350] width 6 height 12
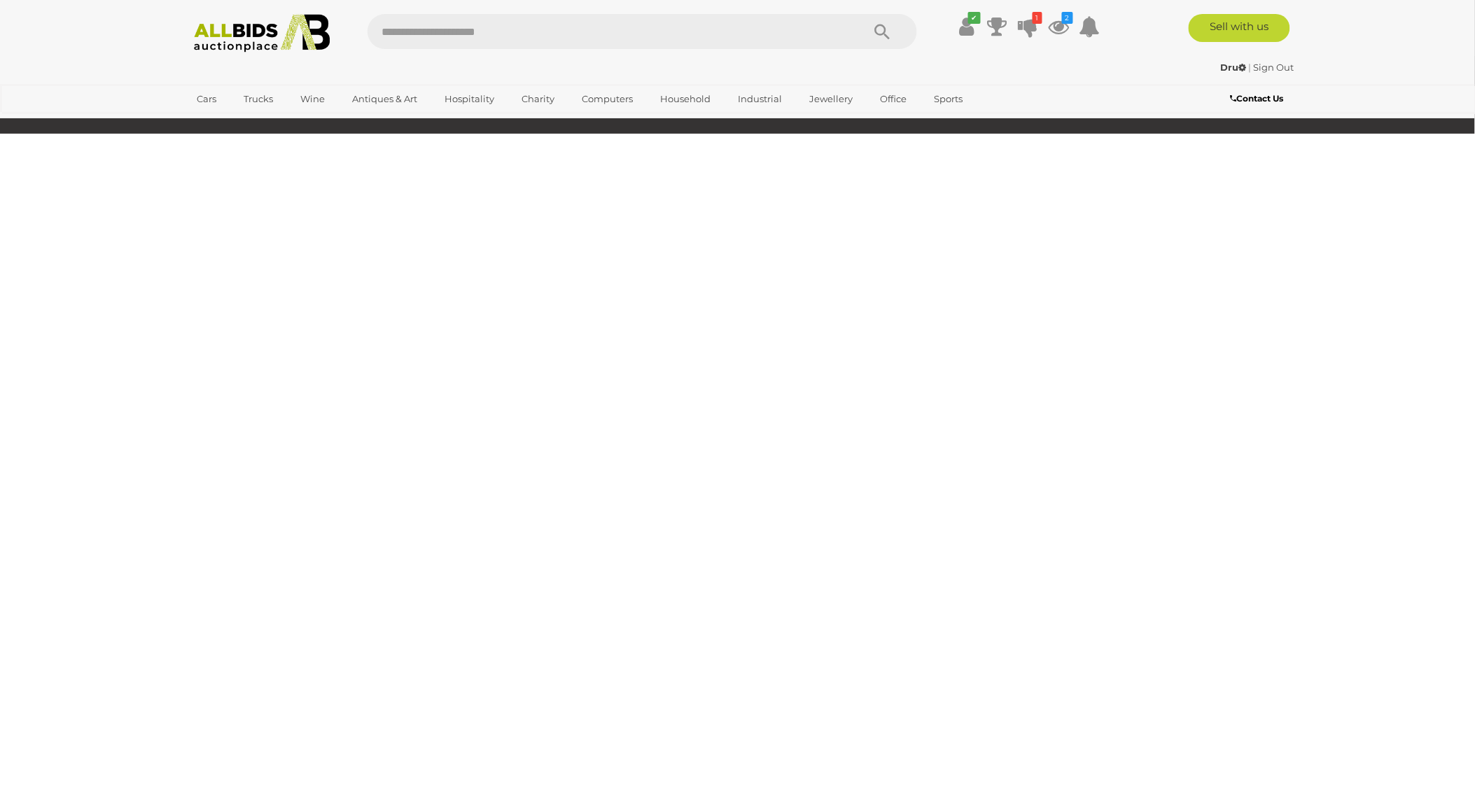
scroll to position [48, 0]
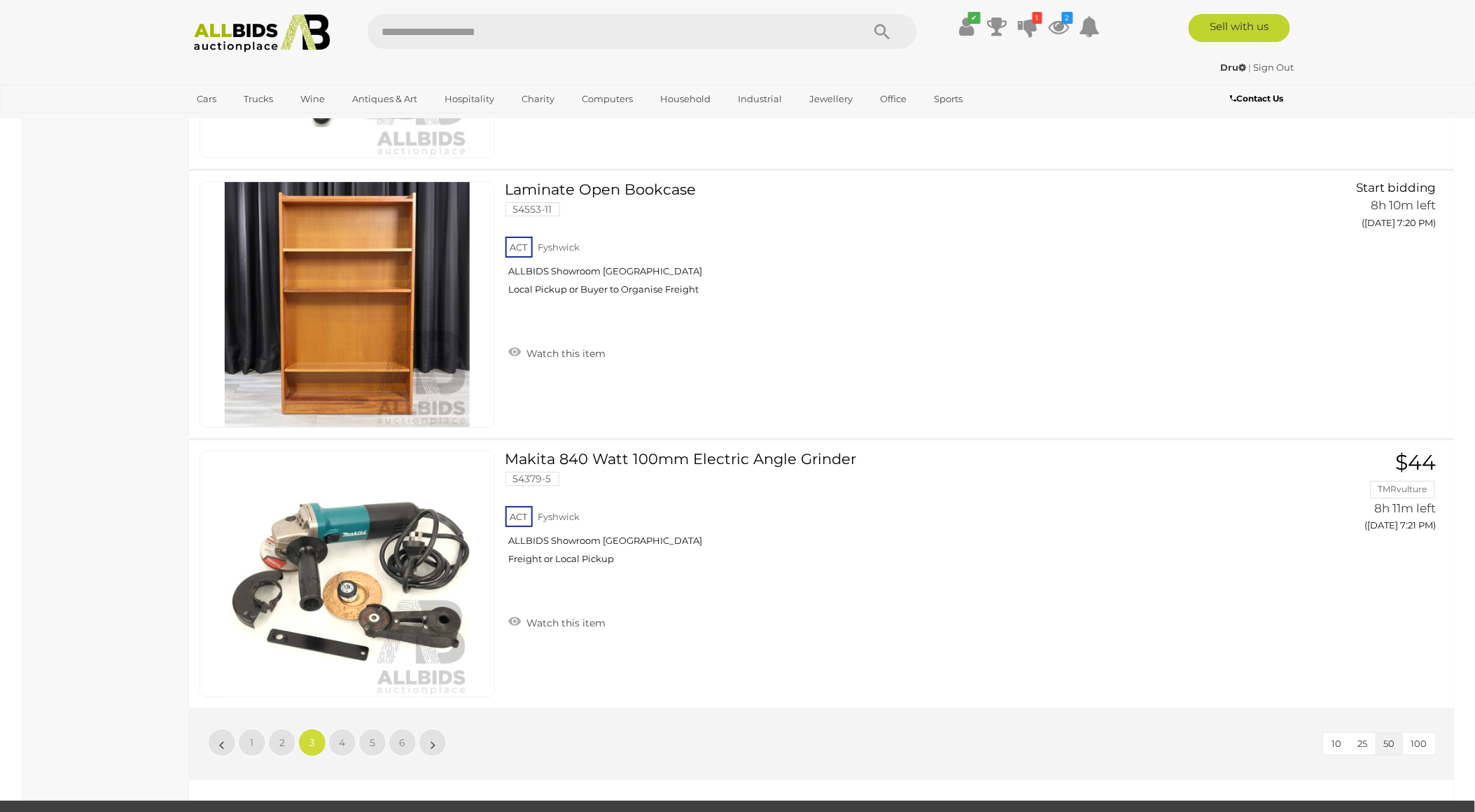
scroll to position [12958, 0]
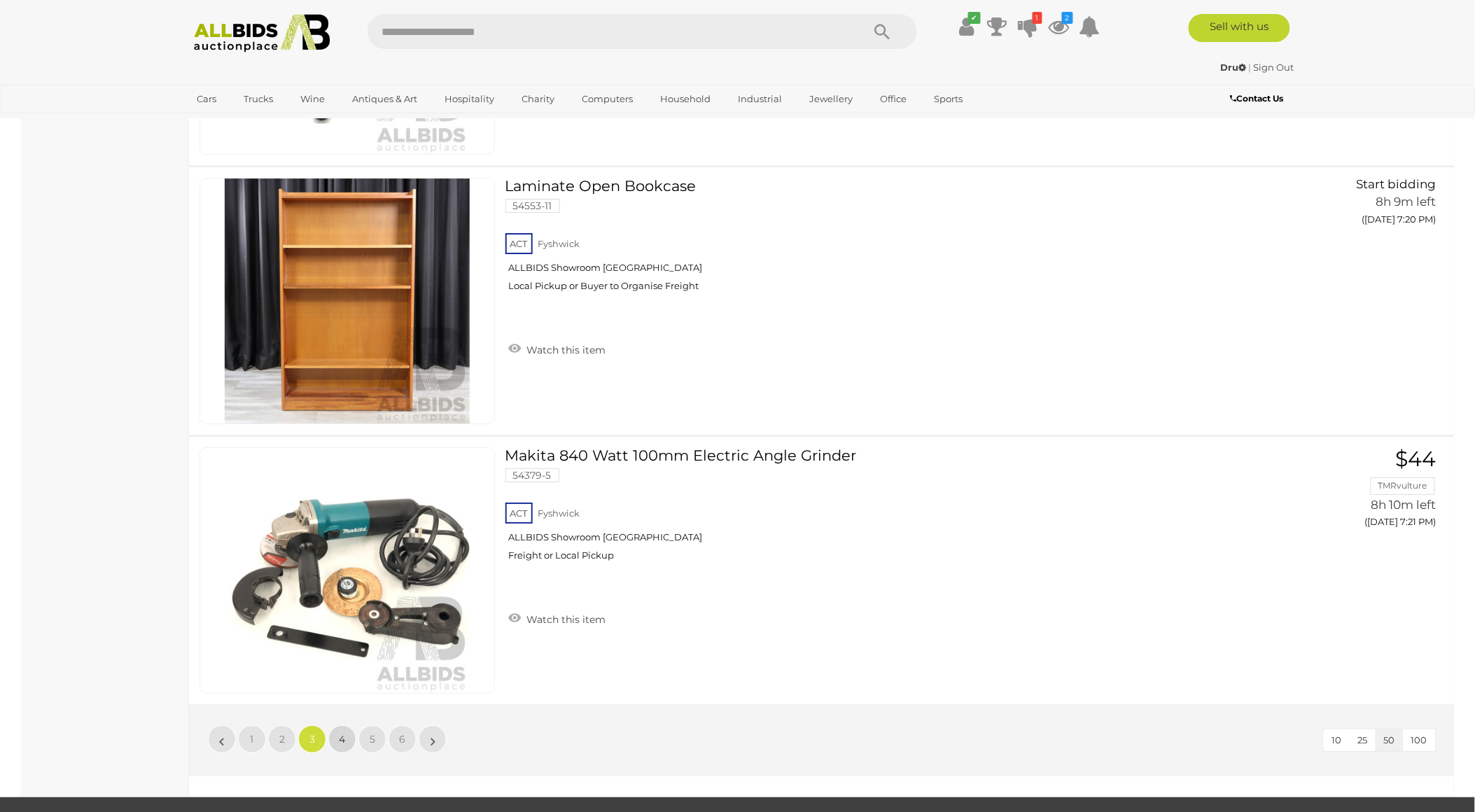
click at [339, 725] on link "4" at bounding box center [342, 739] width 28 height 28
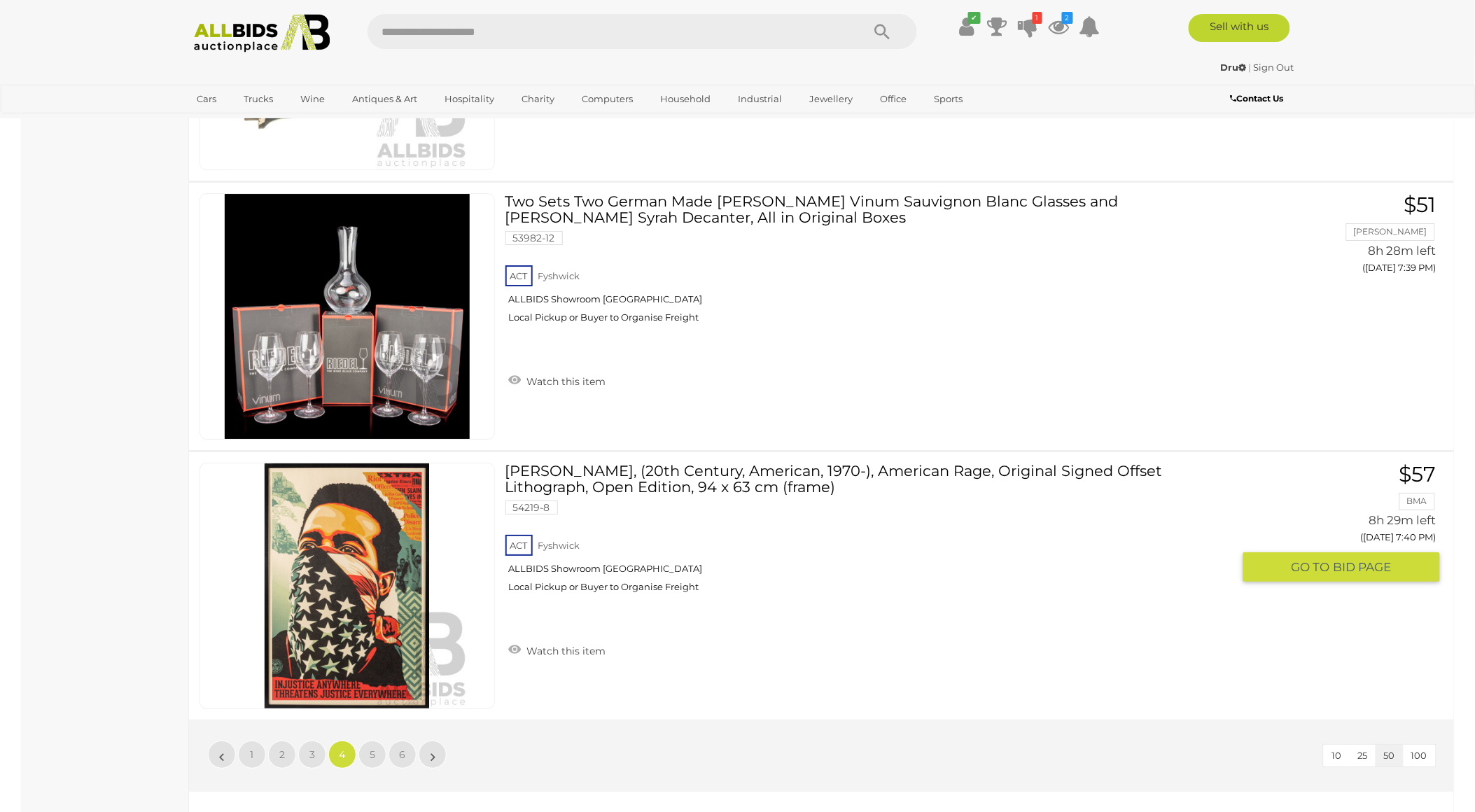
scroll to position [13269, 0]
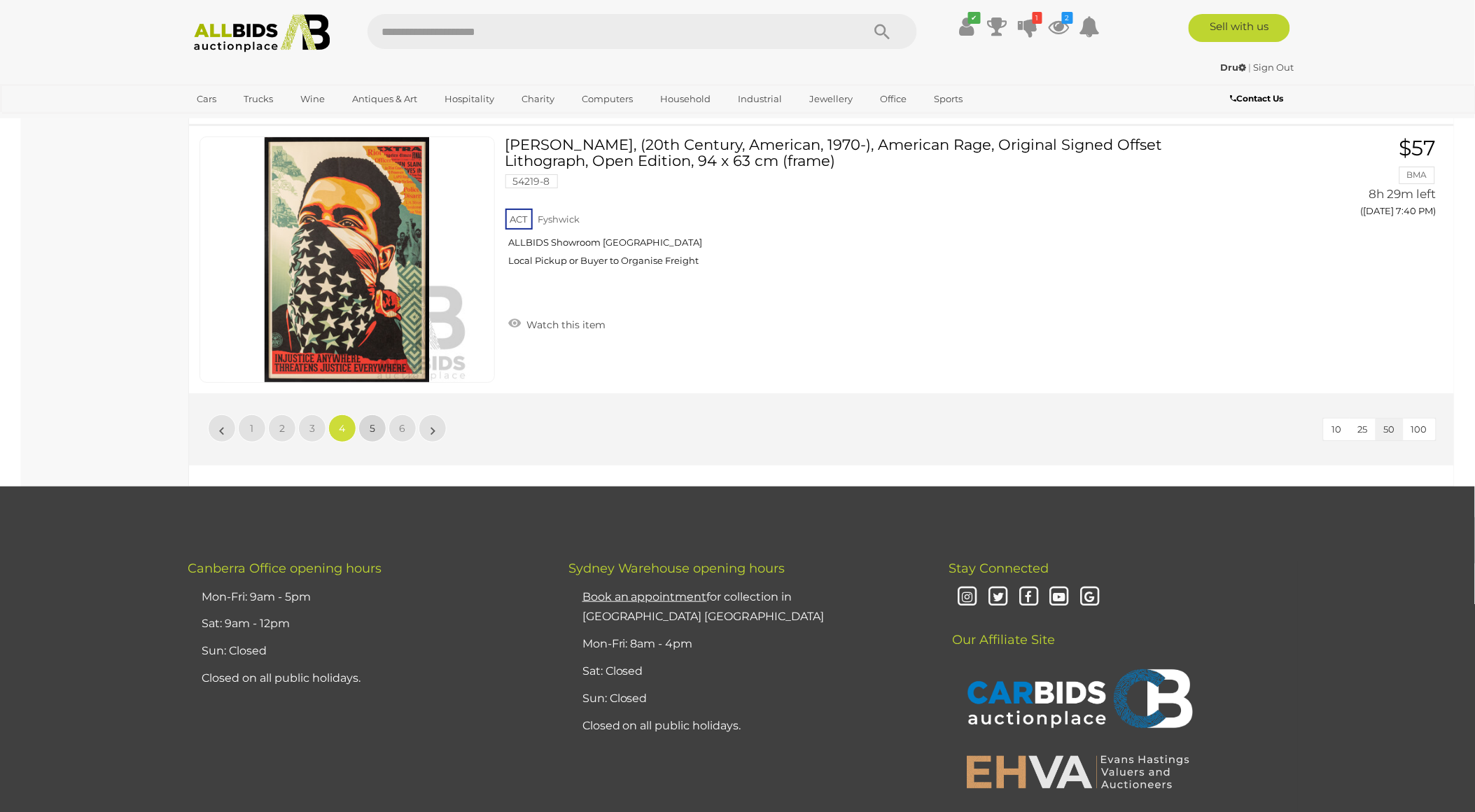
click at [373, 422] on span "5" at bounding box center [373, 428] width 6 height 12
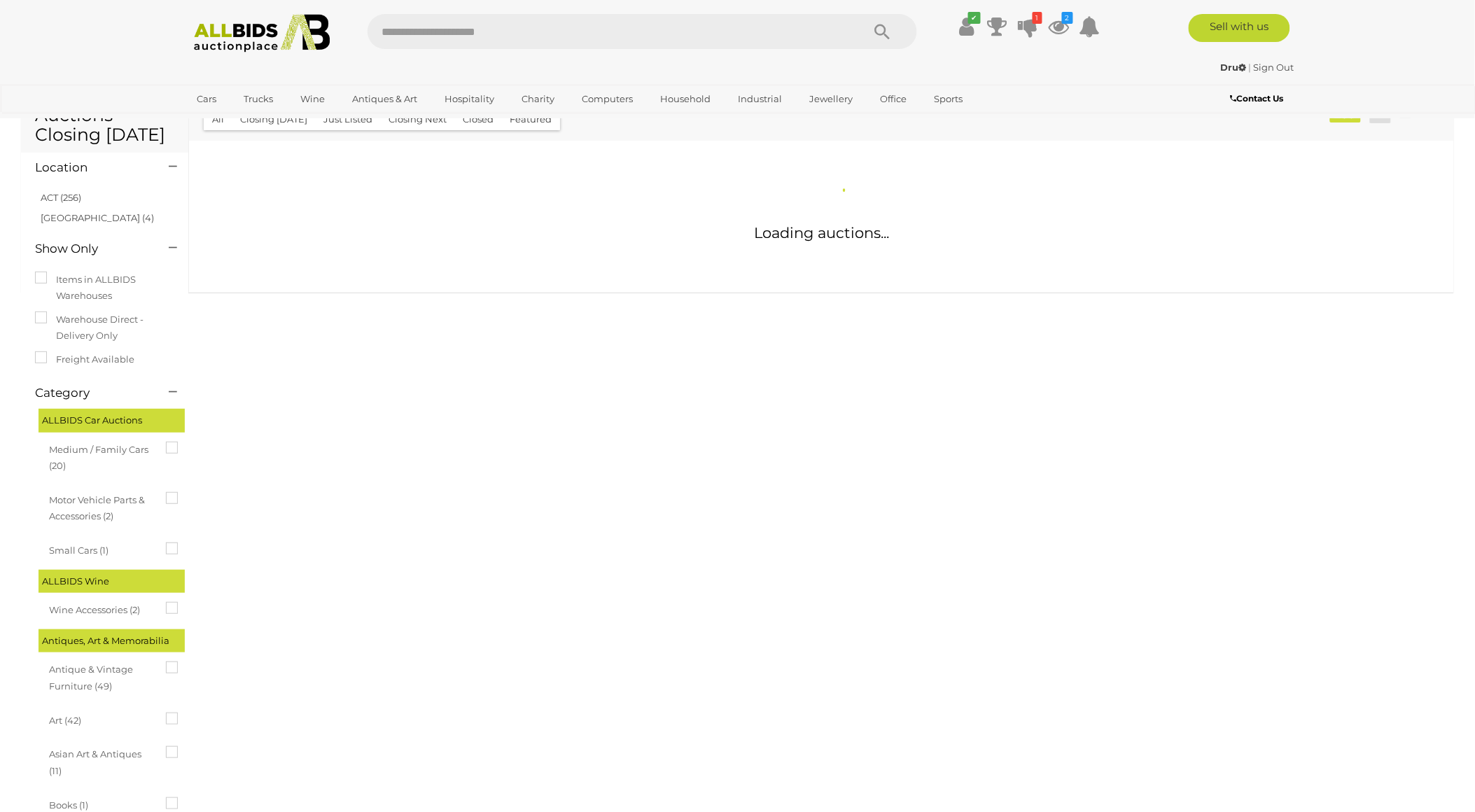
scroll to position [13246, 0]
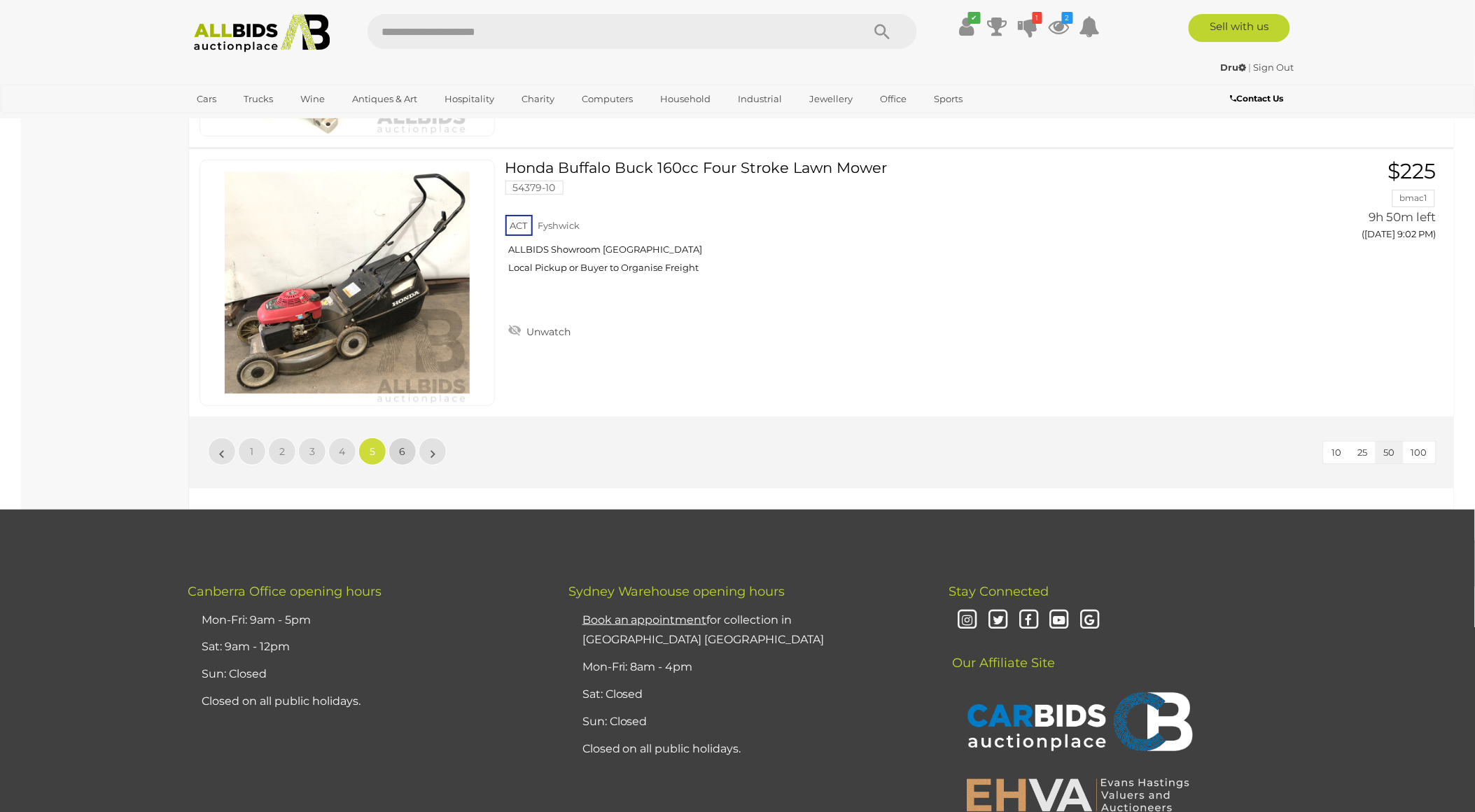
click at [404, 445] on span "6" at bounding box center [403, 451] width 6 height 12
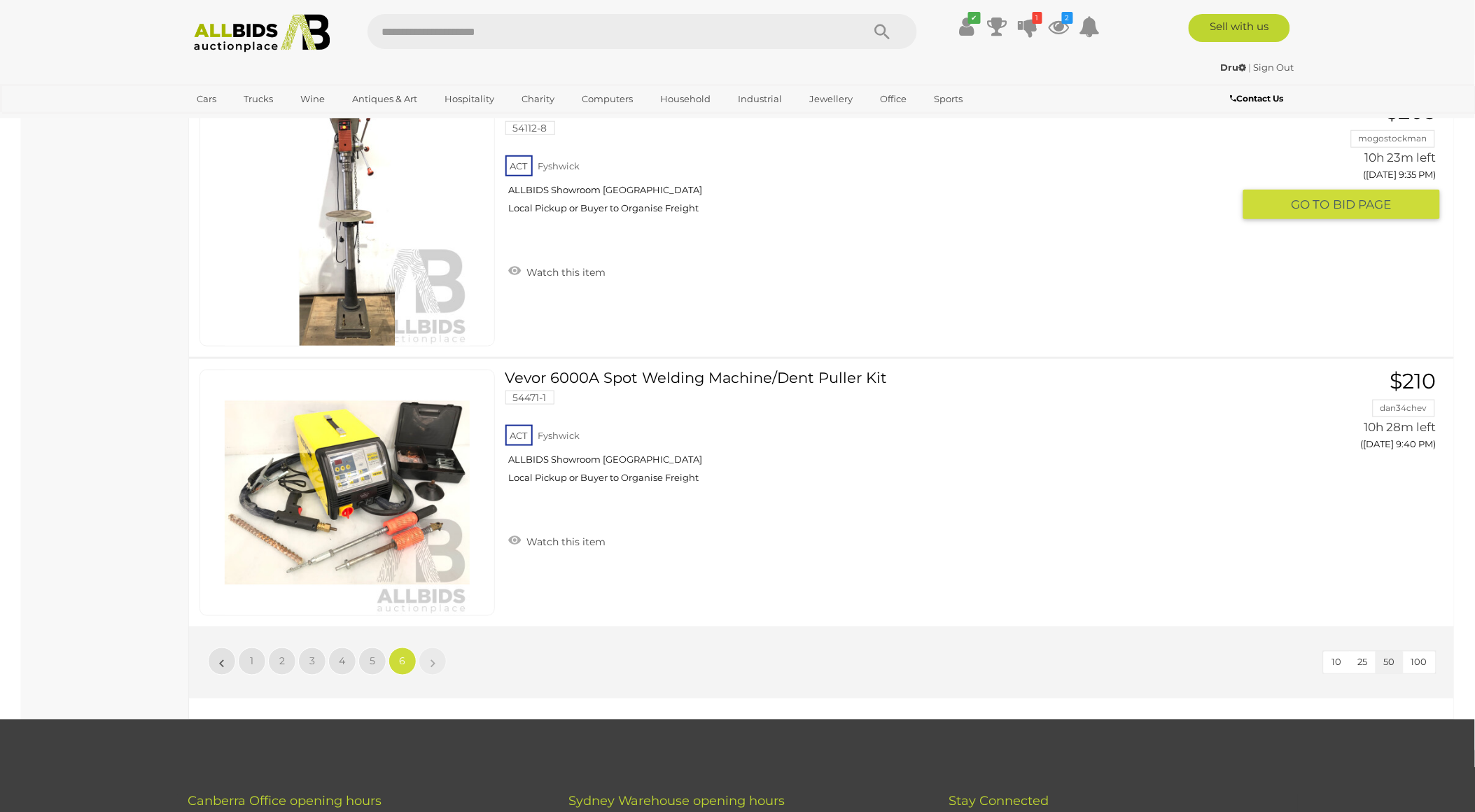
scroll to position [2303, 0]
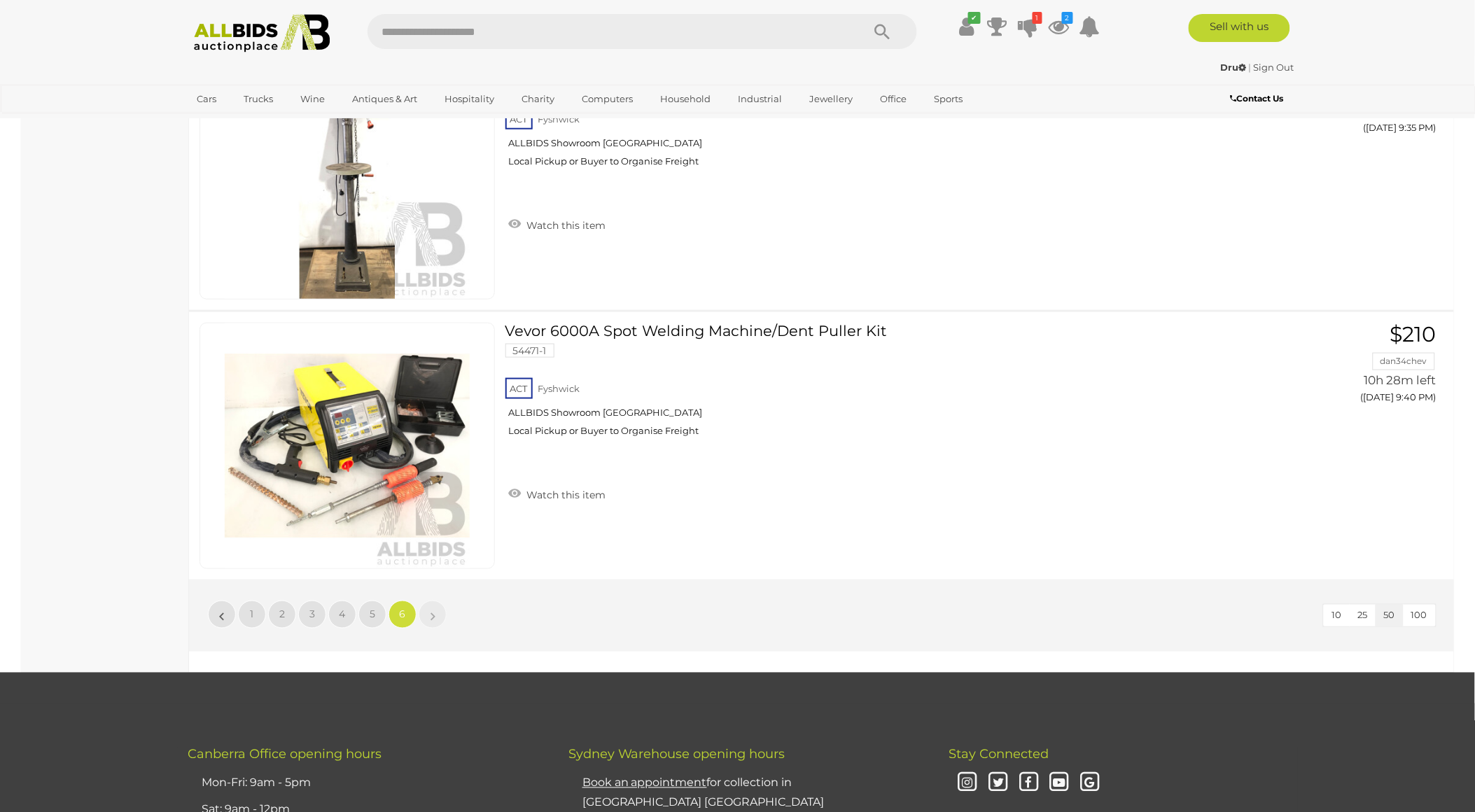
click at [246, 36] on img at bounding box center [262, 32] width 152 height 38
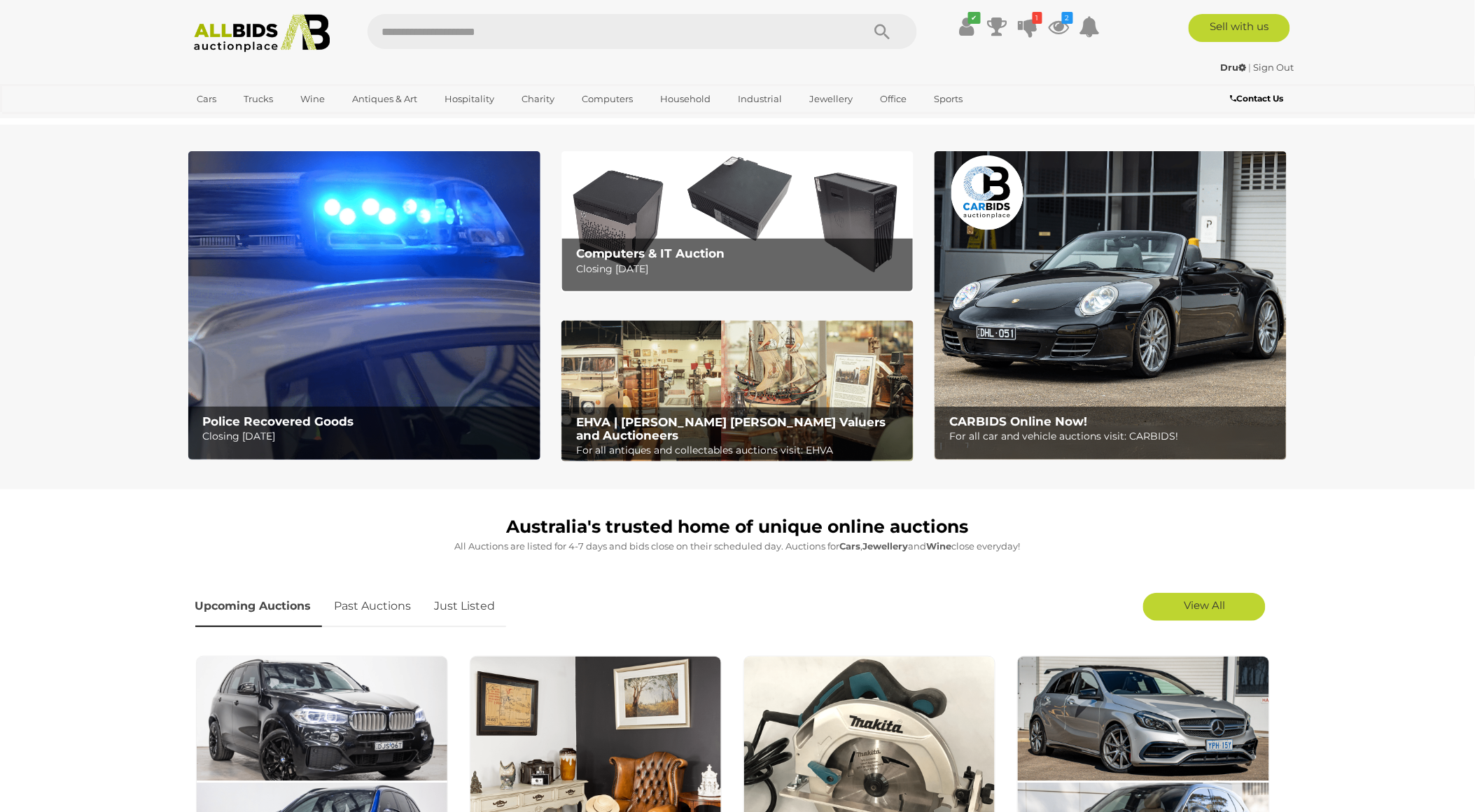
click at [401, 305] on img at bounding box center [364, 305] width 352 height 308
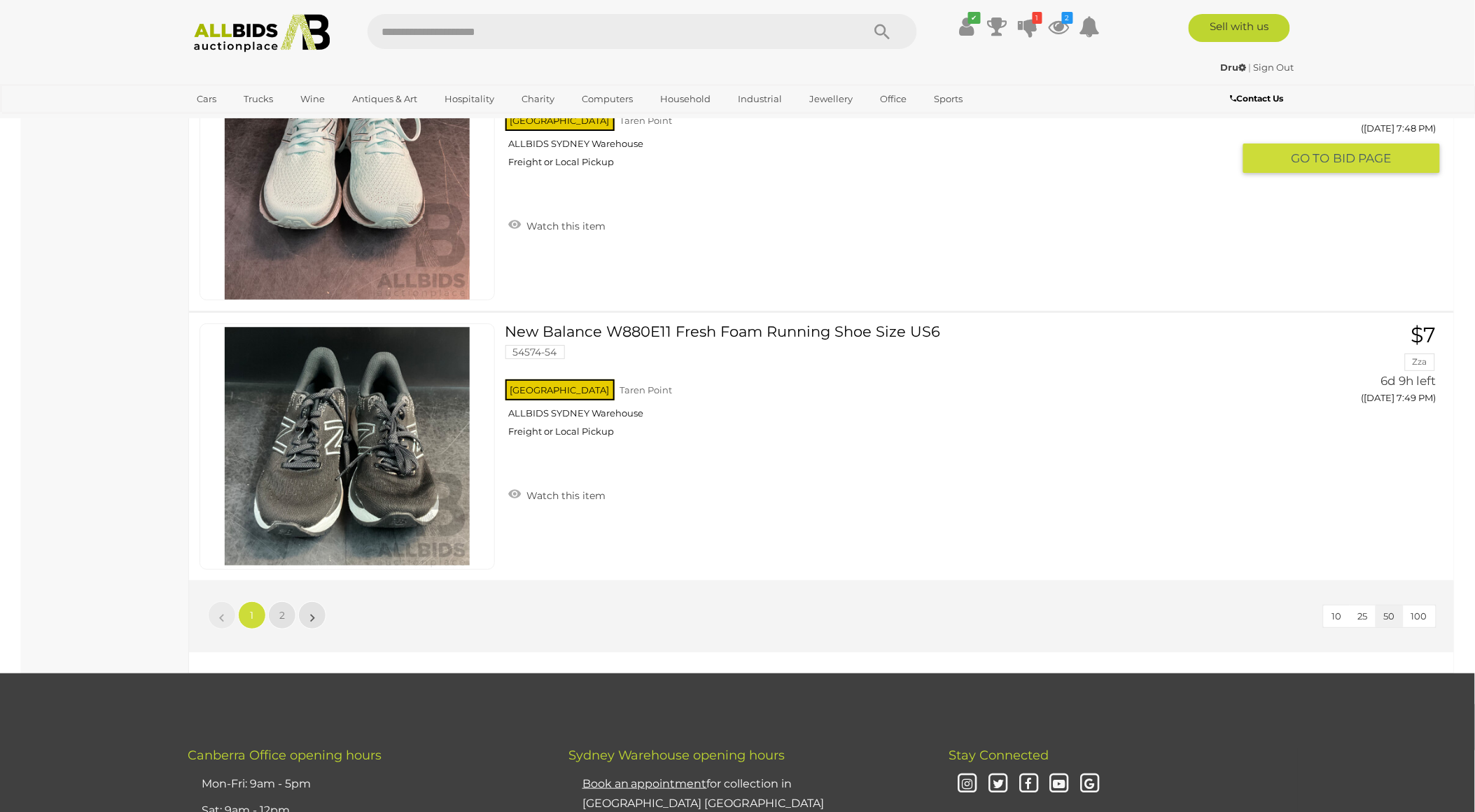
scroll to position [13221, 0]
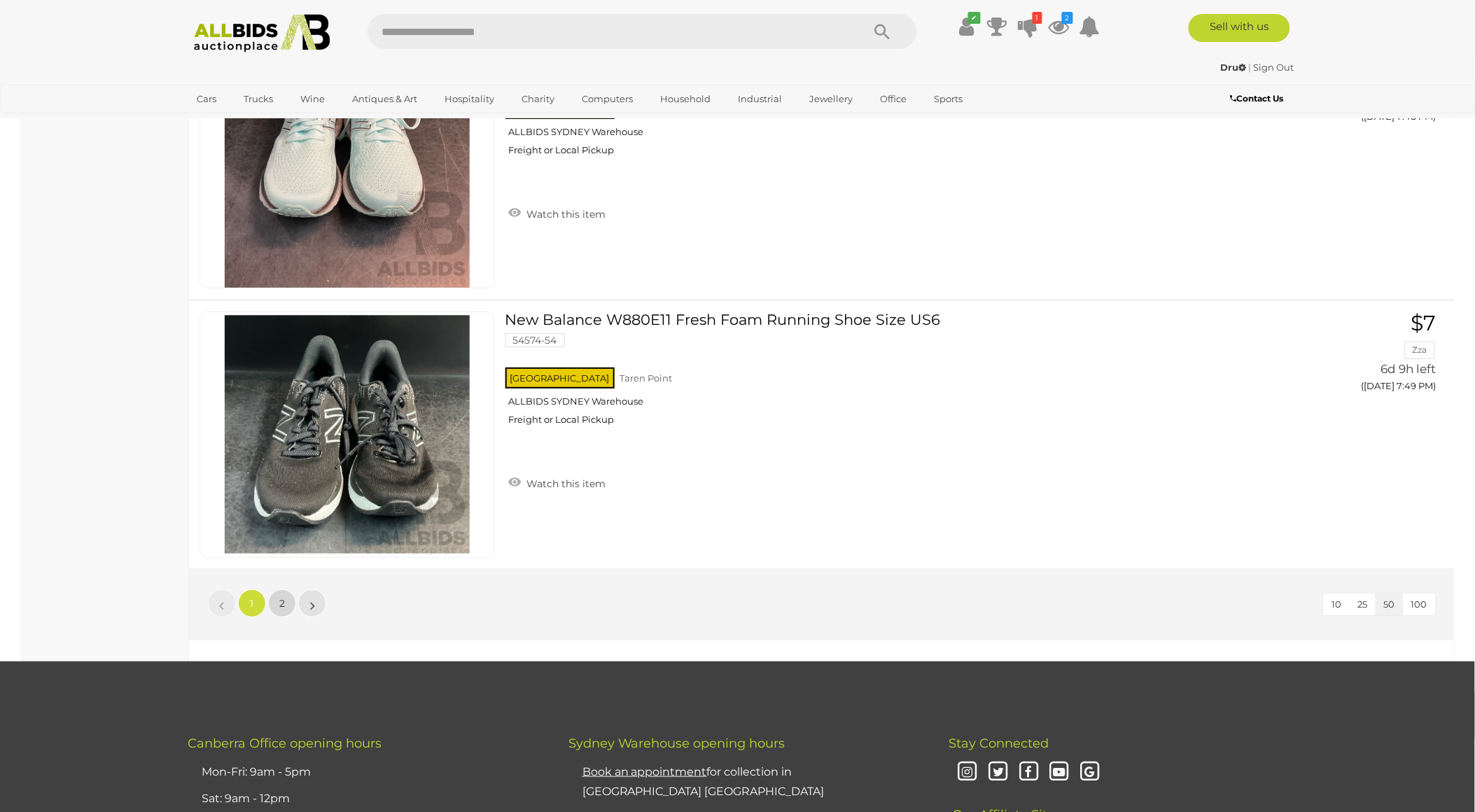
click at [282, 597] on span "2" at bounding box center [282, 603] width 6 height 12
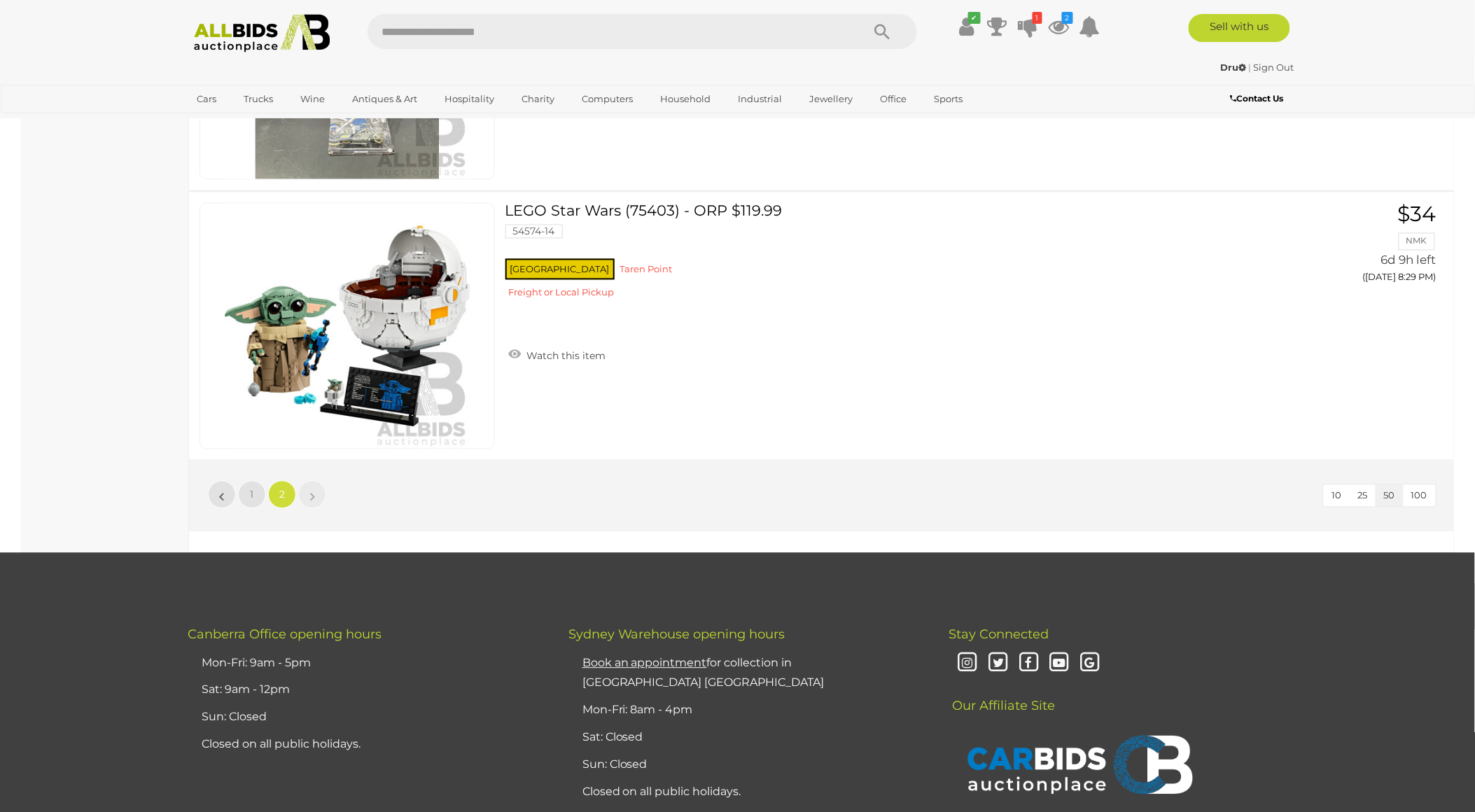
scroll to position [12308, 0]
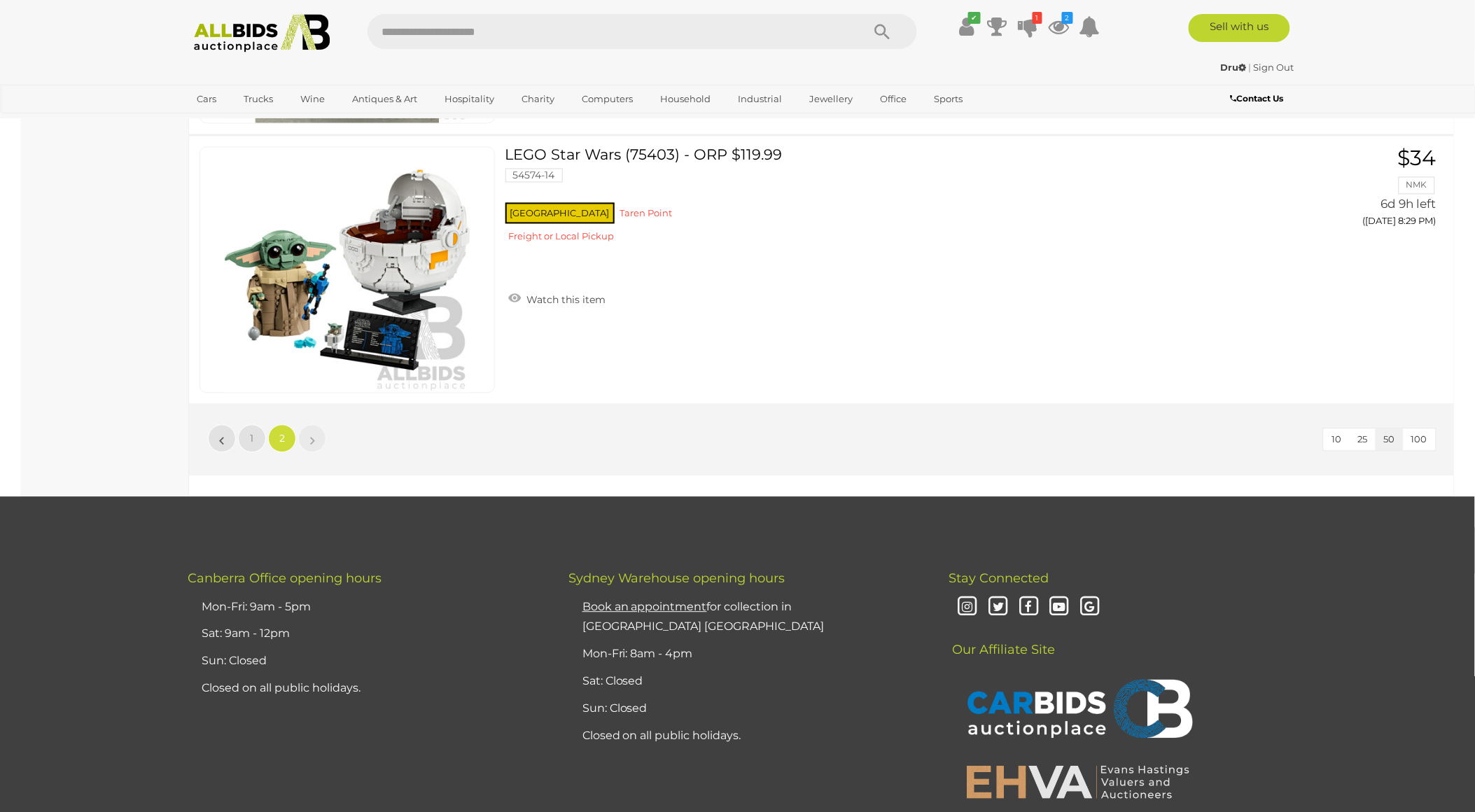
click at [276, 30] on img at bounding box center [262, 32] width 152 height 38
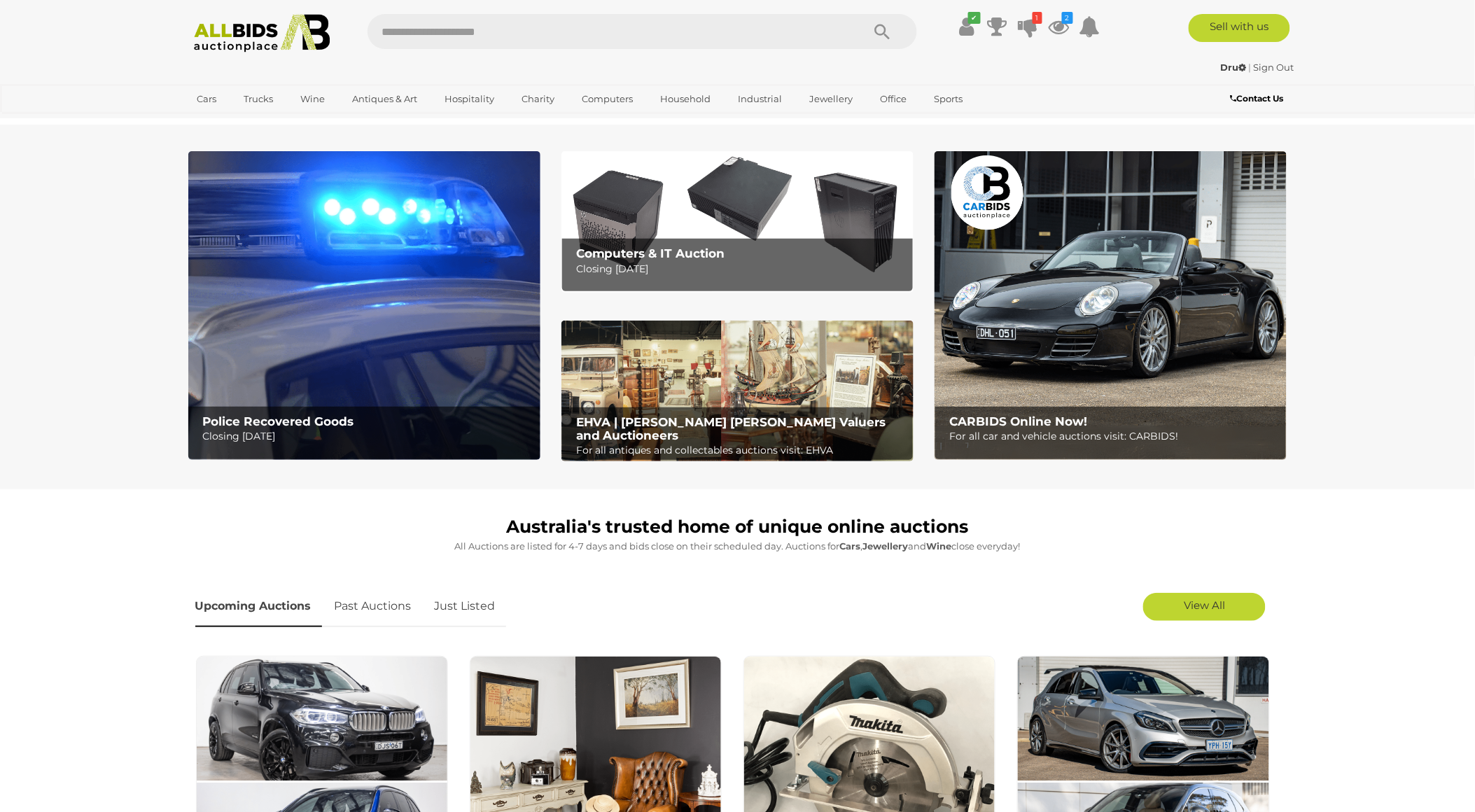
click at [710, 442] on p "For all antiques and collectables auctions visit: EHVA" at bounding box center [741, 450] width 330 height 17
